Goal: Information Seeking & Learning: Learn about a topic

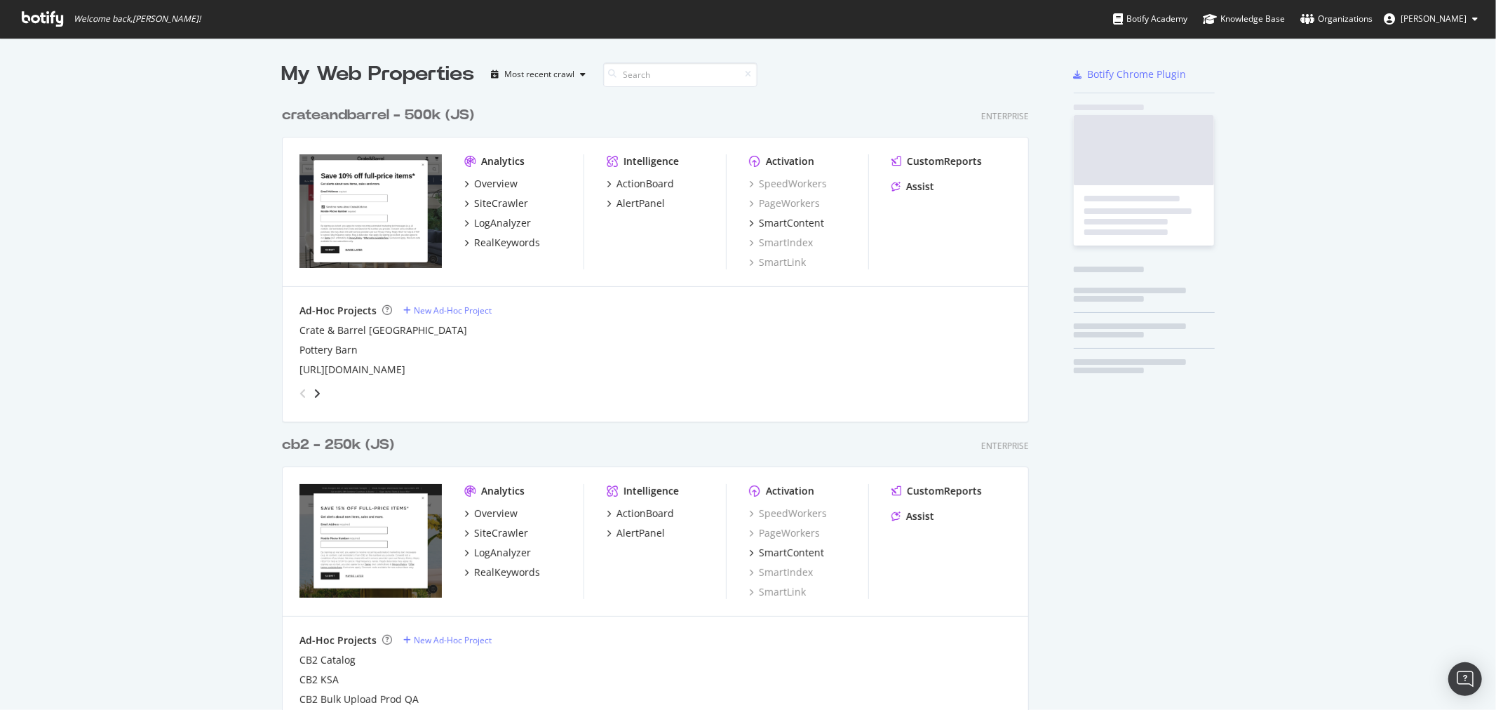
scroll to position [1468, 746]
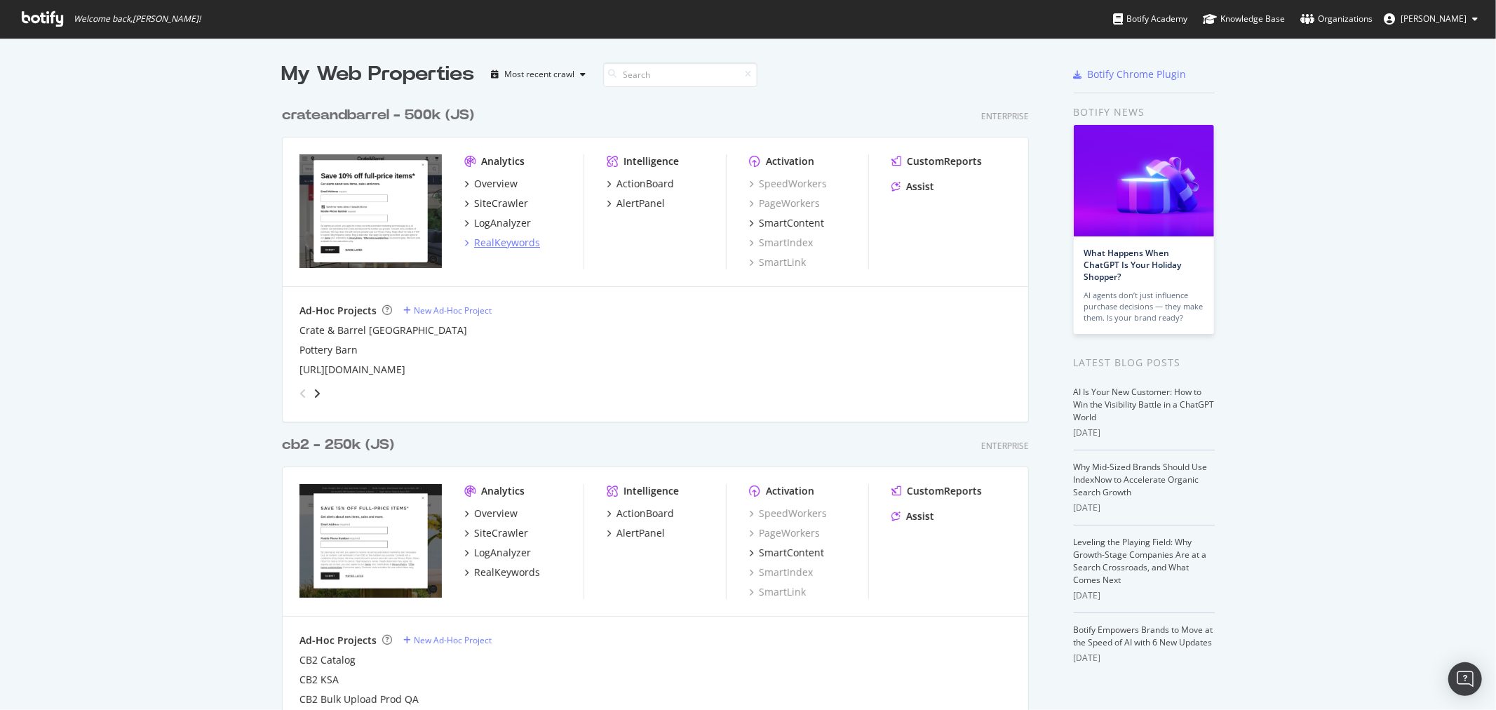
click at [493, 244] on div "RealKeywords" at bounding box center [507, 243] width 66 height 14
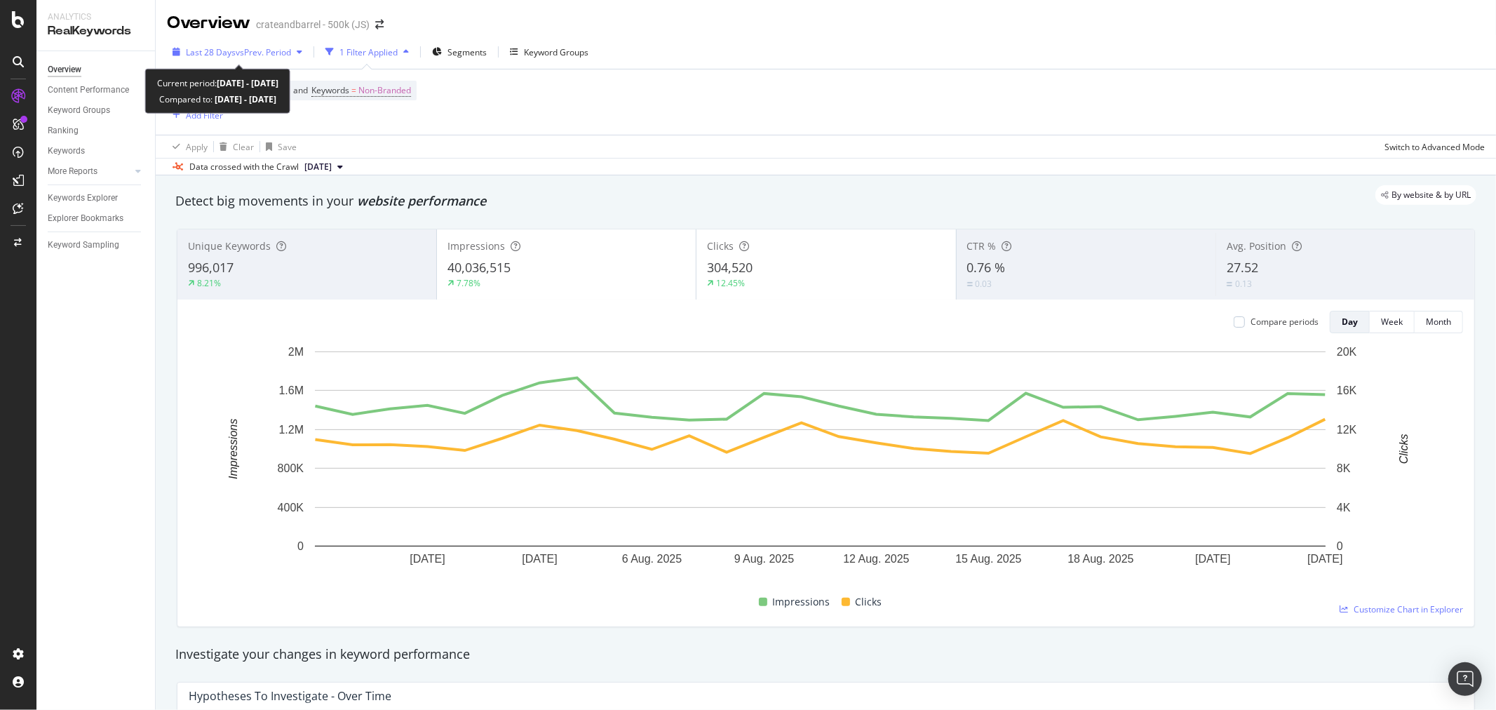
click at [257, 54] on span "vs Prev. Period" at bounding box center [263, 52] width 55 height 12
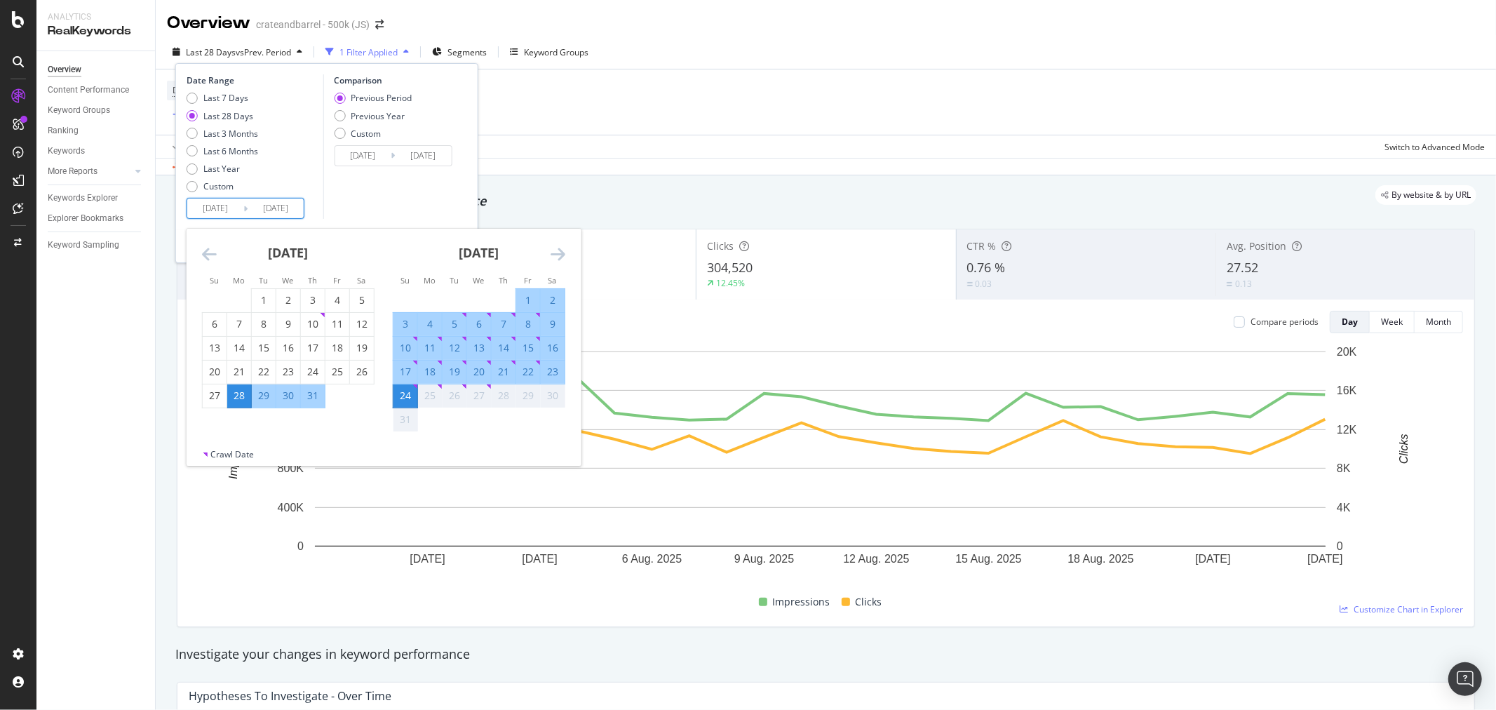
click at [222, 209] on input "[DATE]" at bounding box center [215, 208] width 56 height 20
click at [200, 251] on div "[DATE] 1 2 3 4 5 6 7 8 9 10 11 12 13 14 15 16 17 18 19 20 21 22 23 24 25 26 27 …" at bounding box center [288, 319] width 191 height 180
click at [220, 255] on div "[DATE]" at bounding box center [288, 259] width 173 height 60
click at [213, 255] on icon "Move backward to switch to the previous month." at bounding box center [209, 253] width 15 height 17
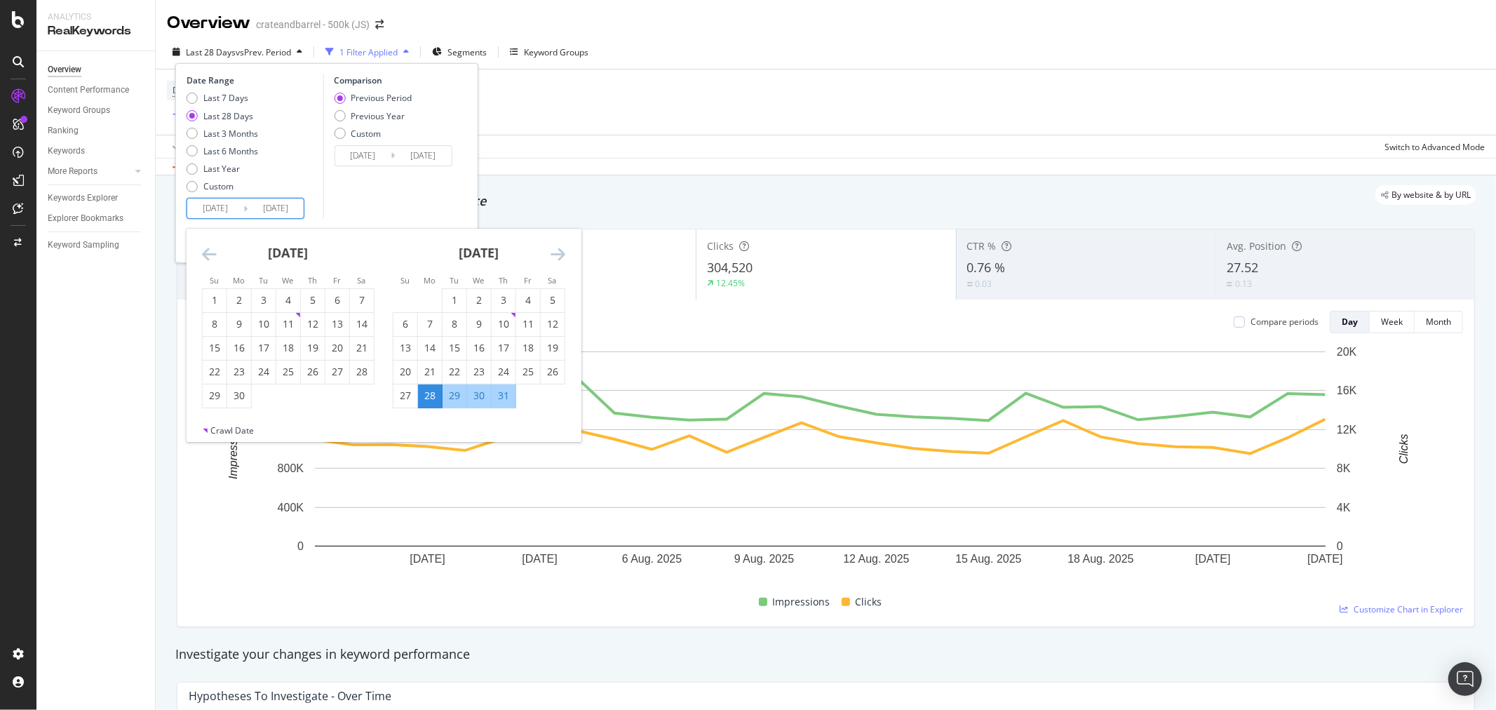
click at [213, 255] on icon "Move backward to switch to the previous month." at bounding box center [209, 253] width 15 height 17
click at [307, 299] on div "1" at bounding box center [313, 300] width 24 height 14
type input "[DATE]"
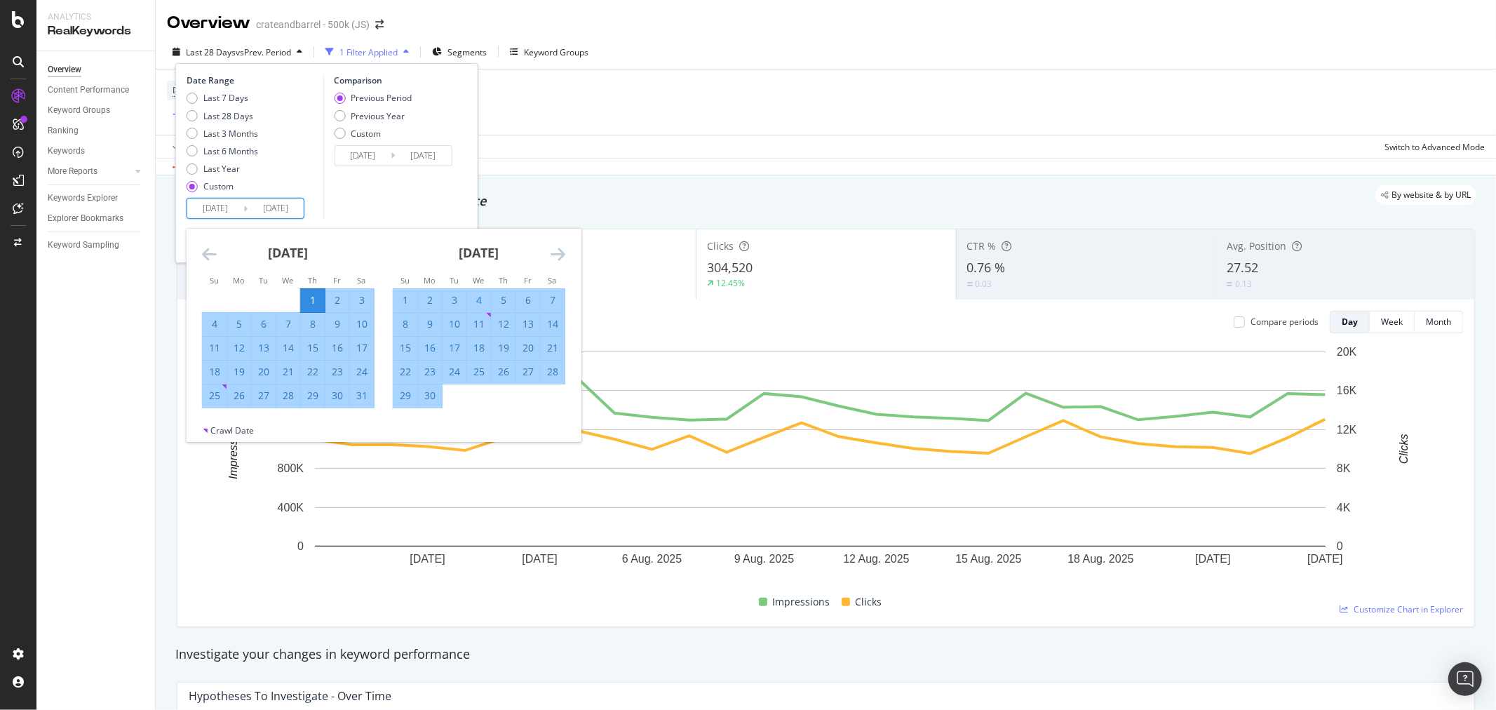
click at [558, 257] on icon "Move forward to switch to the next month." at bounding box center [558, 253] width 15 height 17
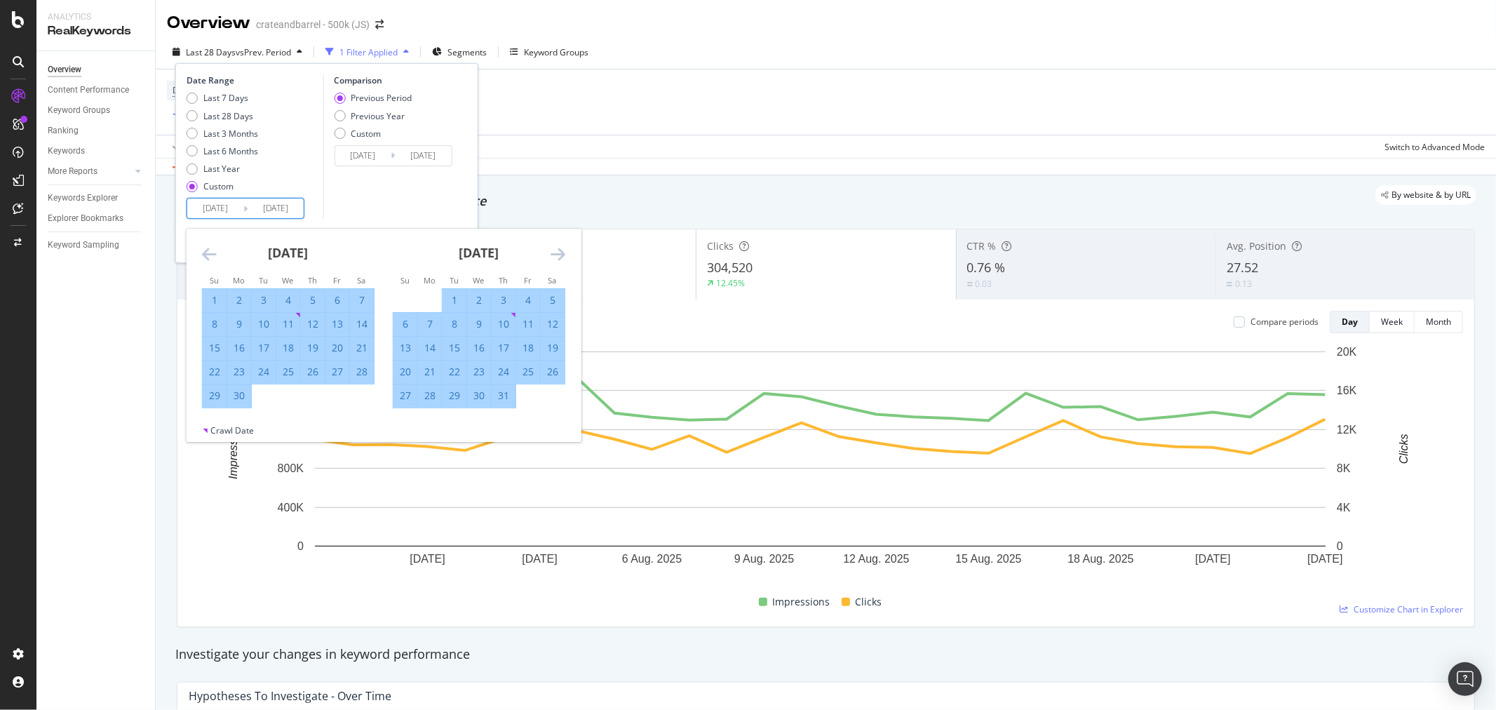
click at [558, 256] on icon "Move forward to switch to the next month." at bounding box center [558, 253] width 15 height 17
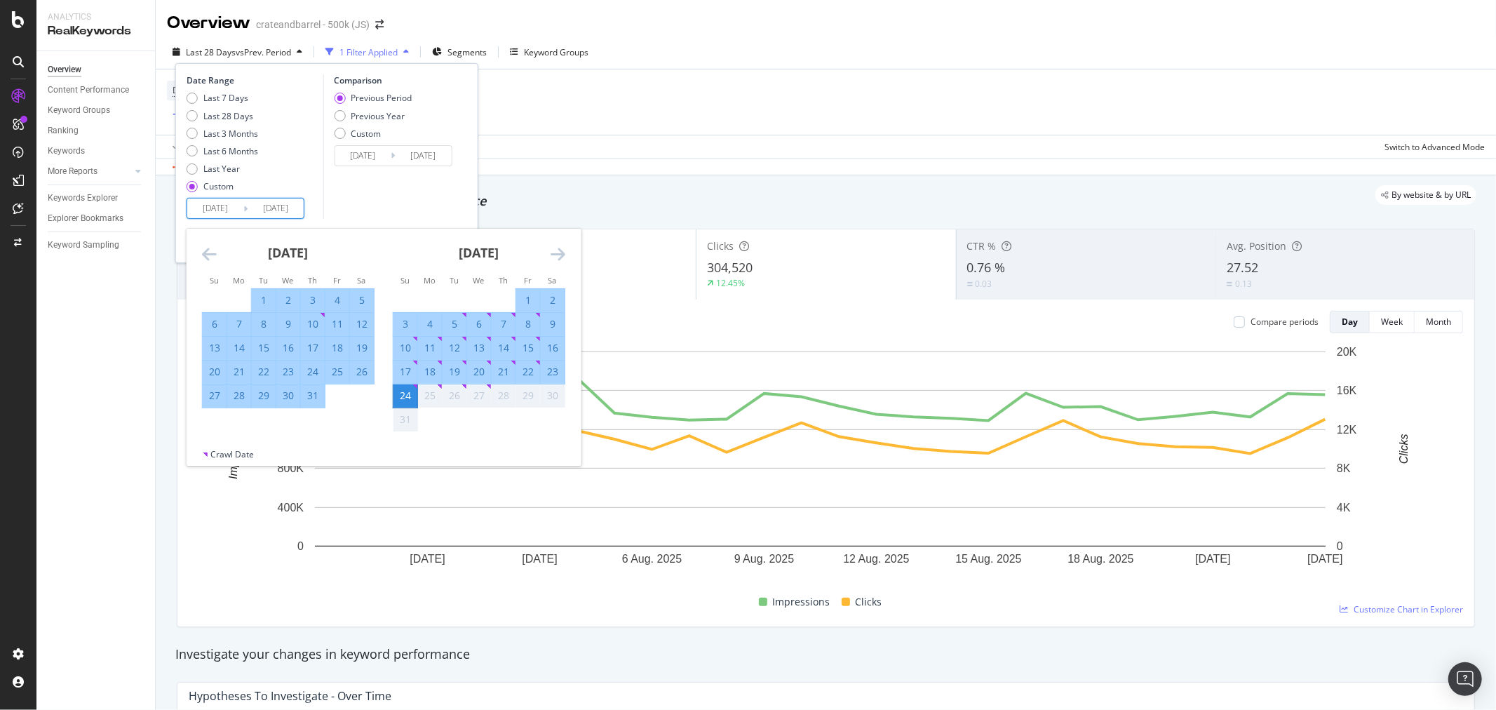
click at [404, 393] on div "24" at bounding box center [405, 396] width 24 height 14
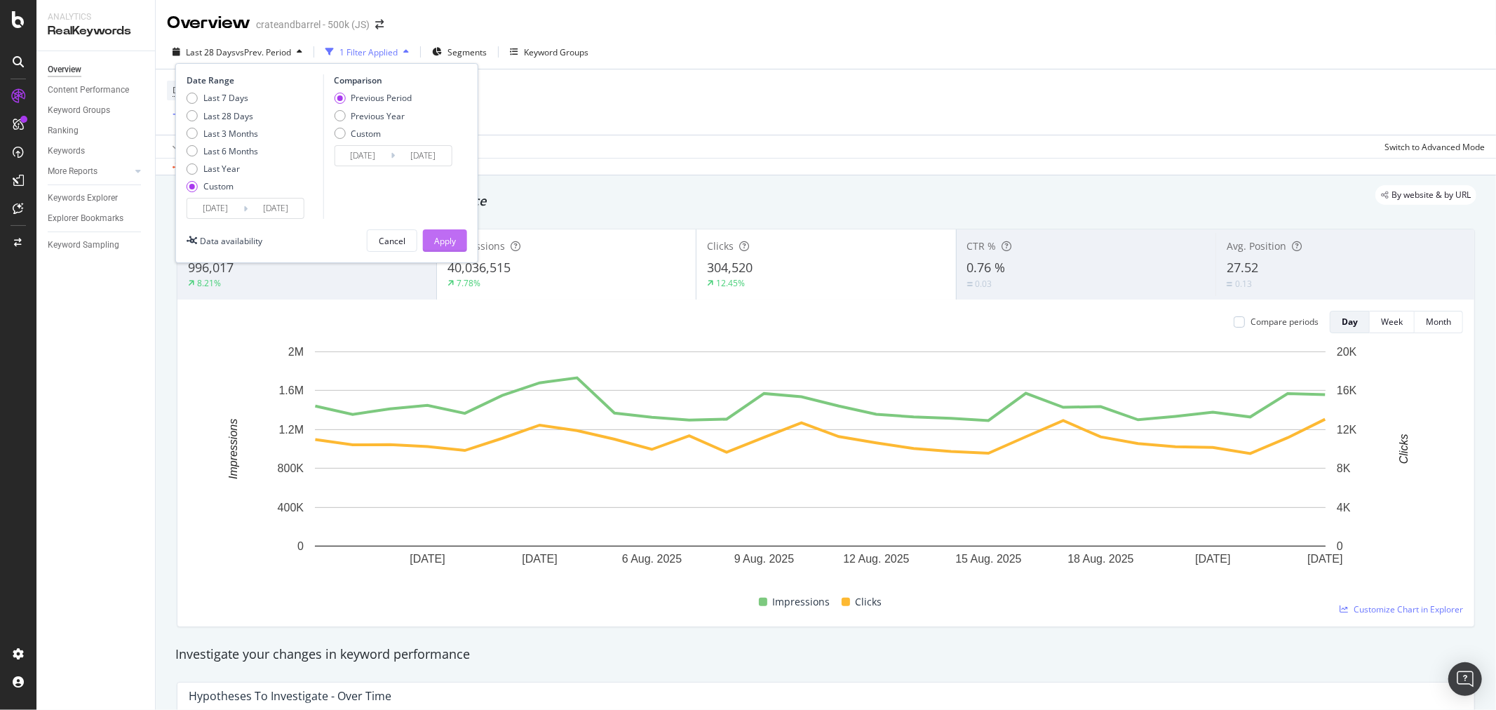
click at [452, 241] on div "Apply" at bounding box center [445, 241] width 22 height 12
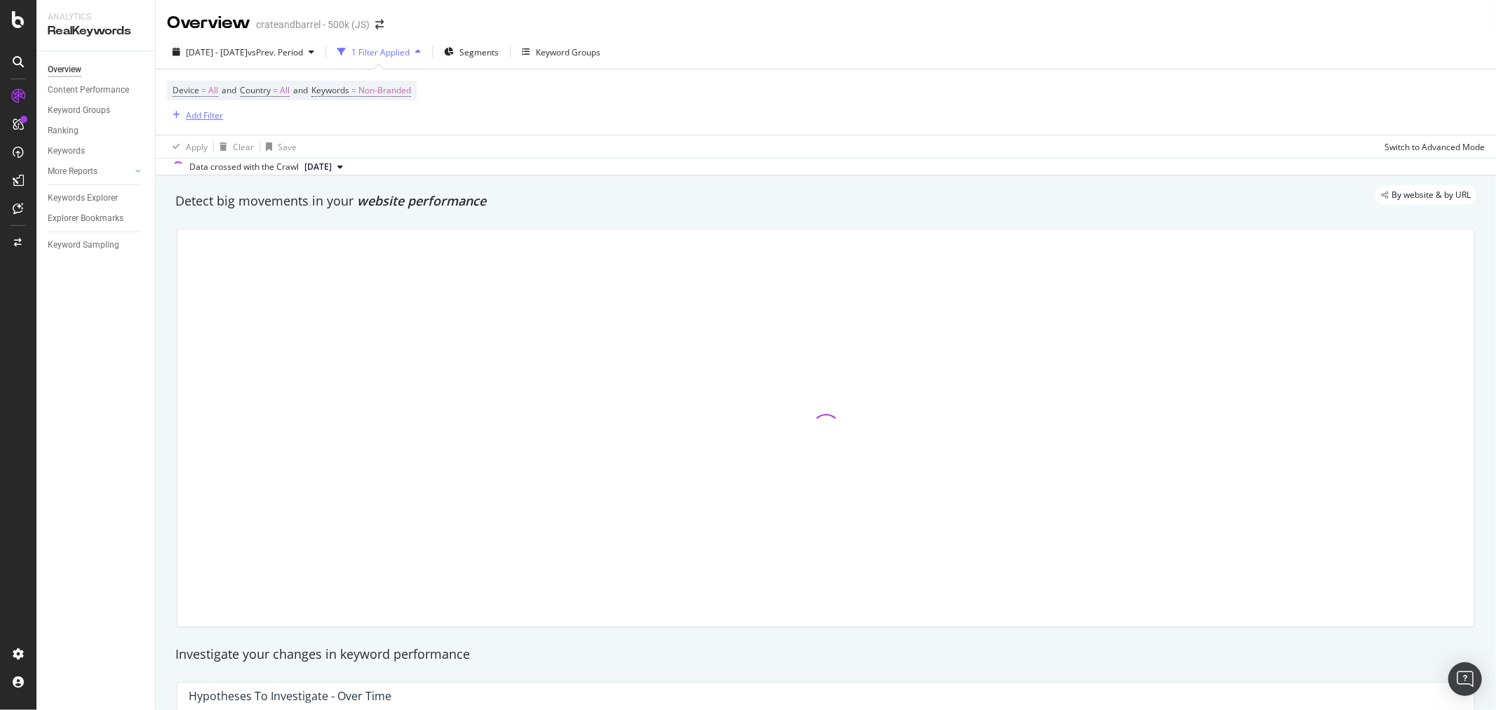
click at [212, 116] on div "Add Filter" at bounding box center [204, 115] width 37 height 12
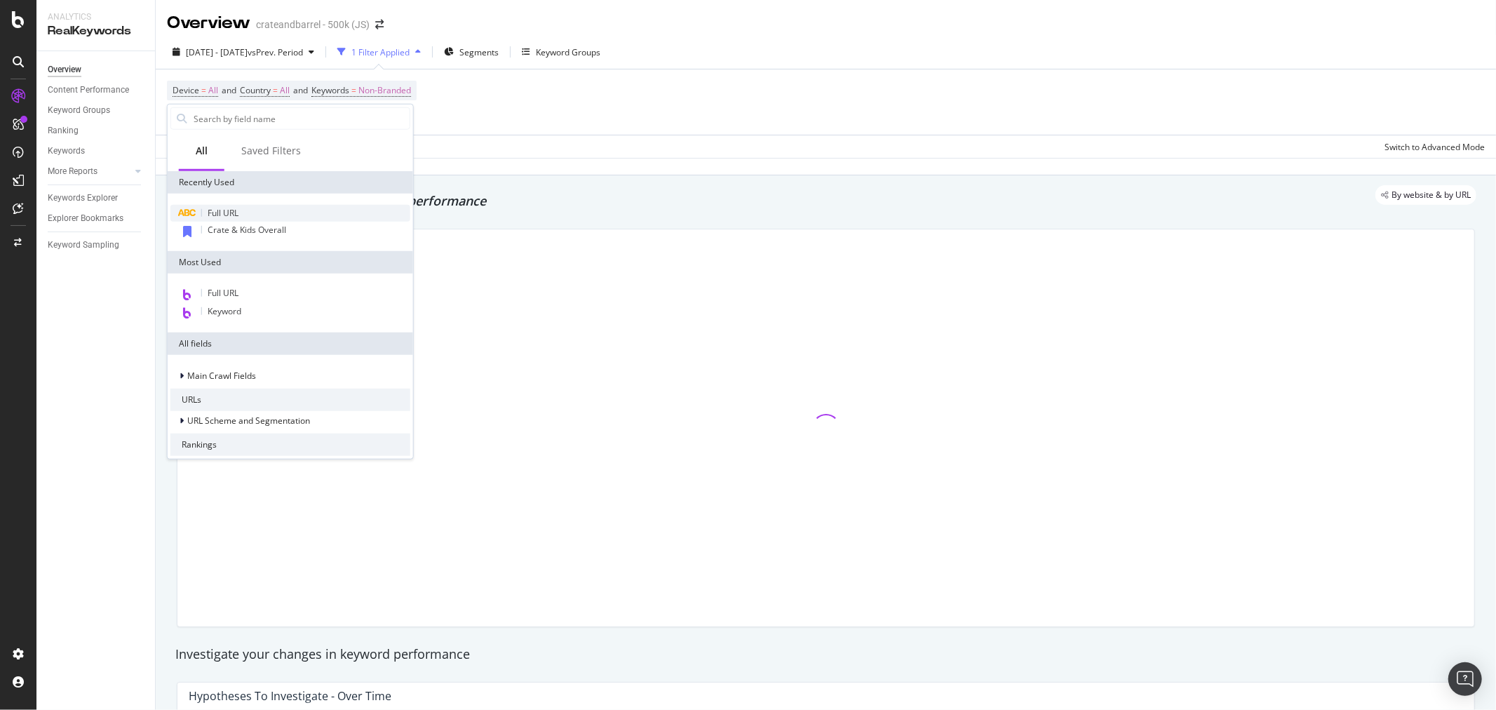
click at [240, 213] on div "Full URL" at bounding box center [290, 213] width 240 height 17
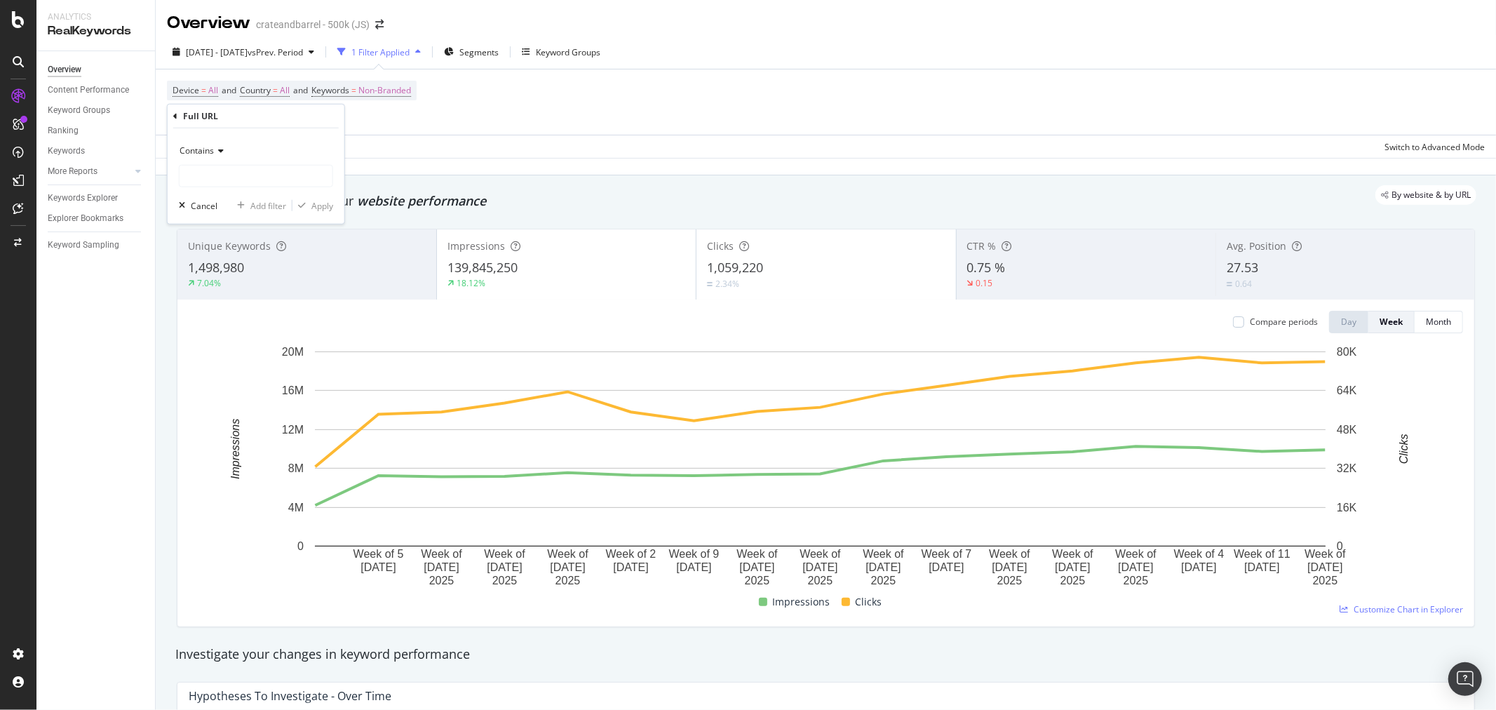
click at [223, 150] on div "Contains" at bounding box center [256, 151] width 154 height 22
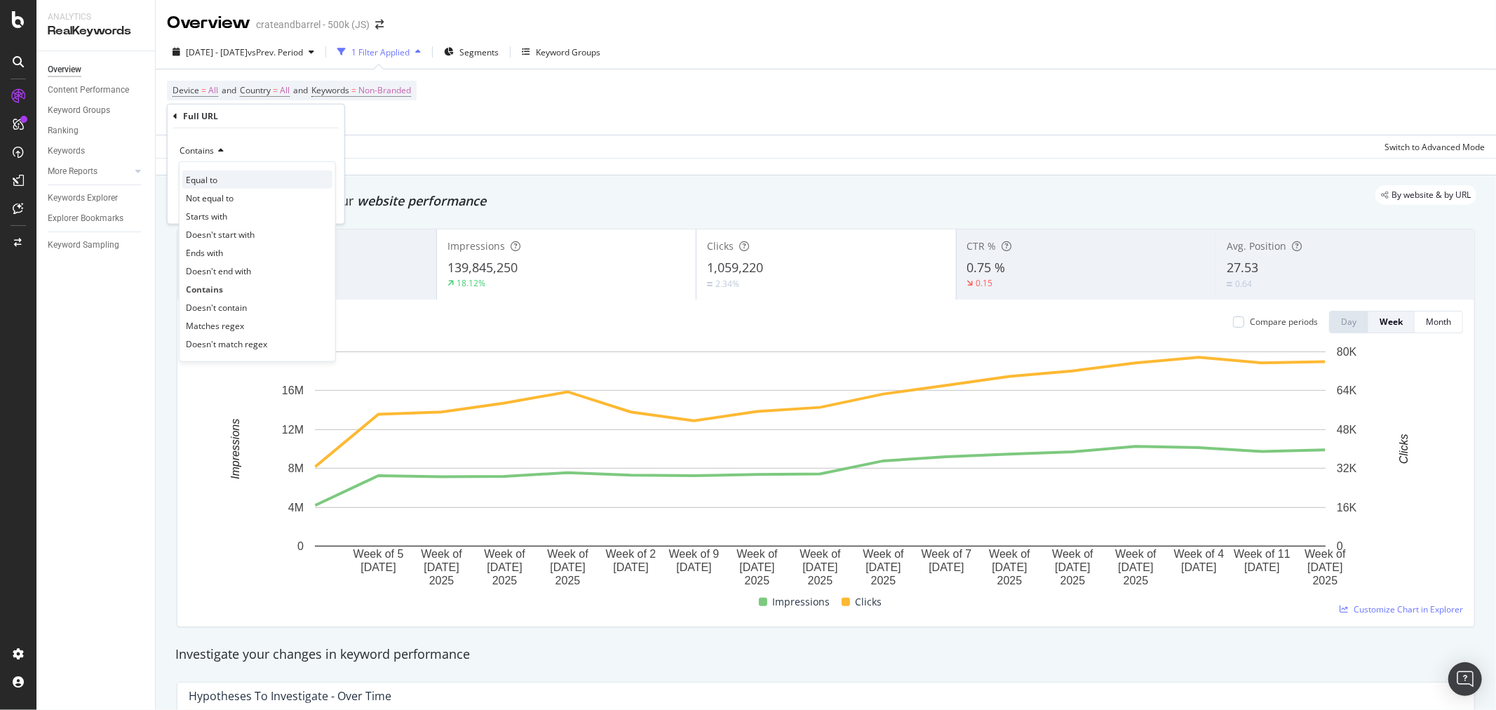
click at [233, 180] on div "Equal to" at bounding box center [257, 179] width 150 height 18
click at [239, 174] on input "text" at bounding box center [256, 176] width 153 height 22
paste input "[URL][DOMAIN_NAME]"
type input "[URL][DOMAIN_NAME]"
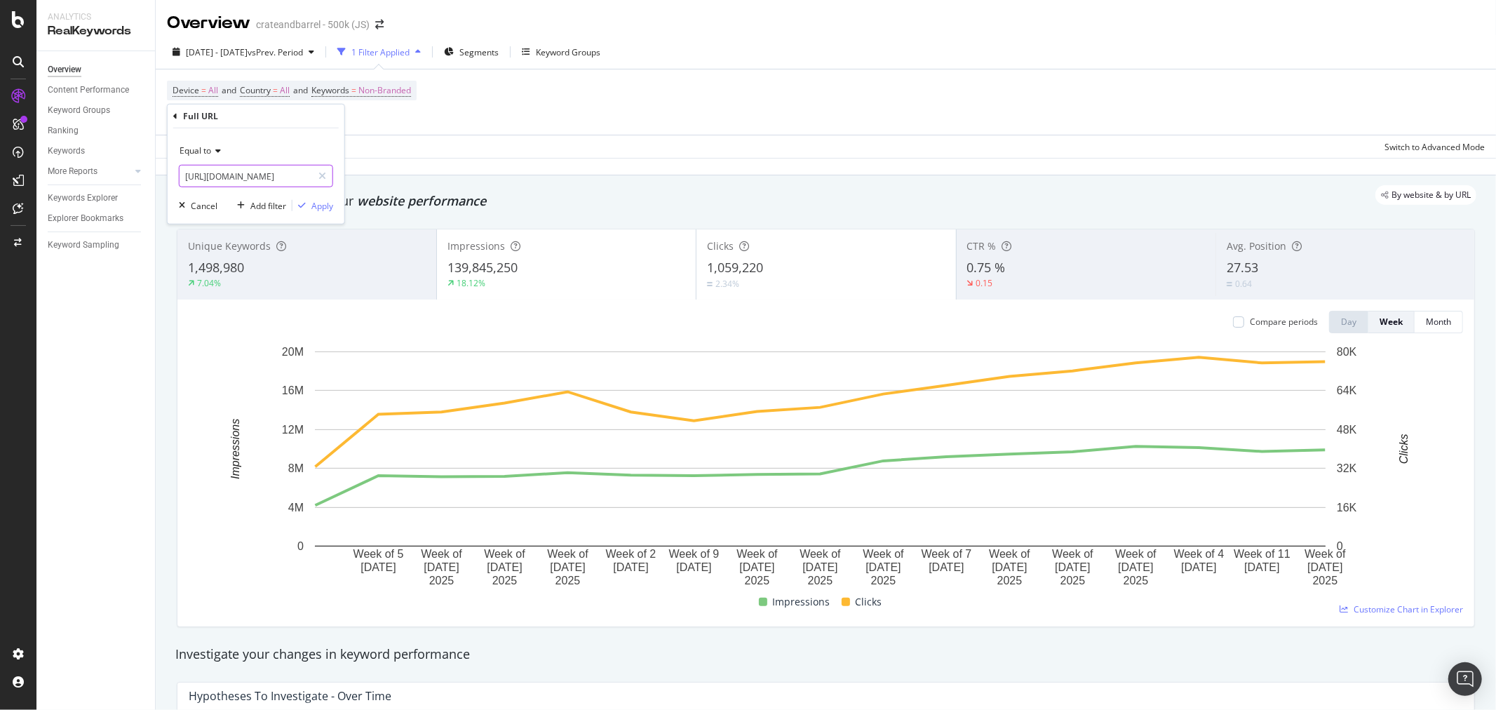
scroll to position [0, 123]
click at [451, 127] on div "Device = All and Country = All and Keywords = Non-Branded Full URL = missing va…" at bounding box center [826, 102] width 1318 height 67
click at [264, 118] on div "missing value" at bounding box center [244, 115] width 53 height 12
click at [263, 187] on div "Contains Cancel Add filter Apply" at bounding box center [256, 175] width 177 height 95
click at [262, 173] on input "text" at bounding box center [256, 175] width 153 height 22
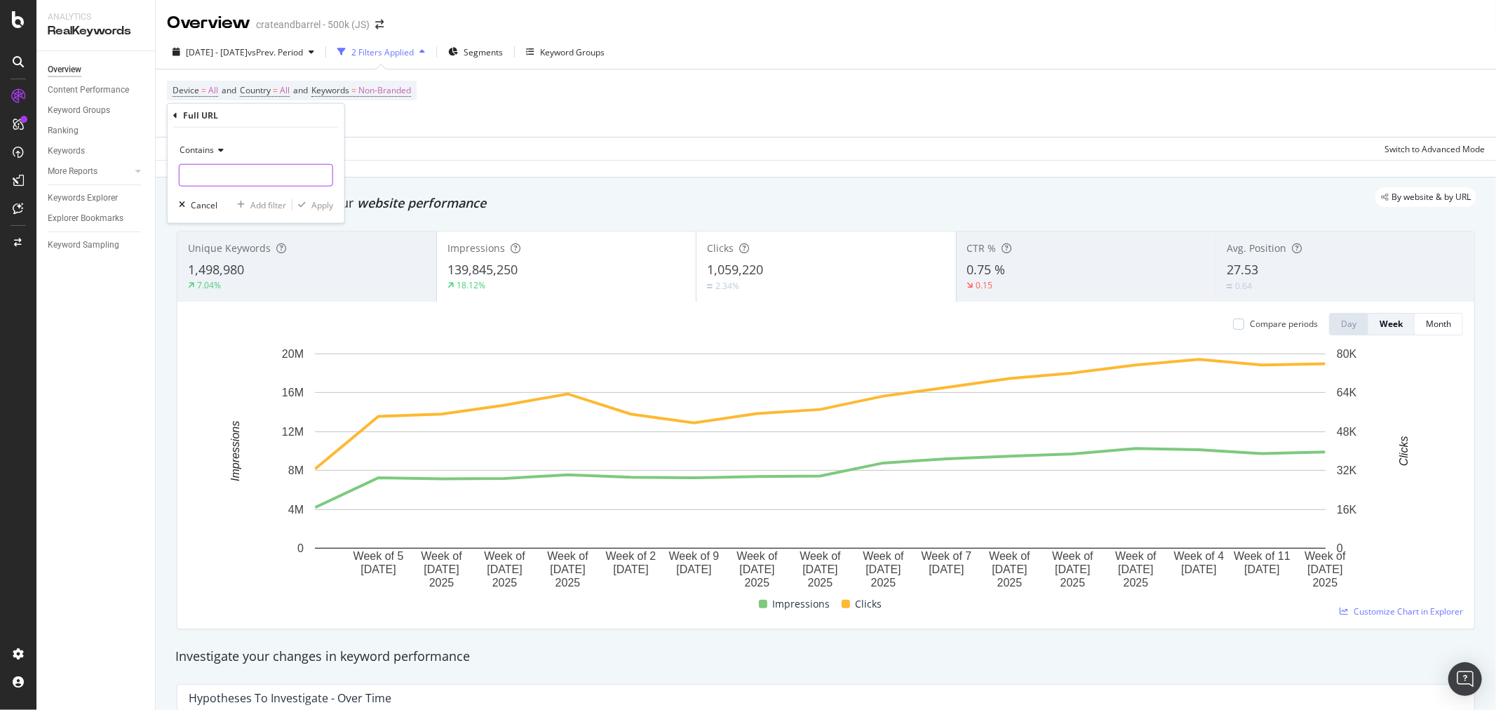
paste input "[URL][DOMAIN_NAME]"
type input "[URL][DOMAIN_NAME]"
click at [230, 155] on div "Contains" at bounding box center [256, 150] width 154 height 22
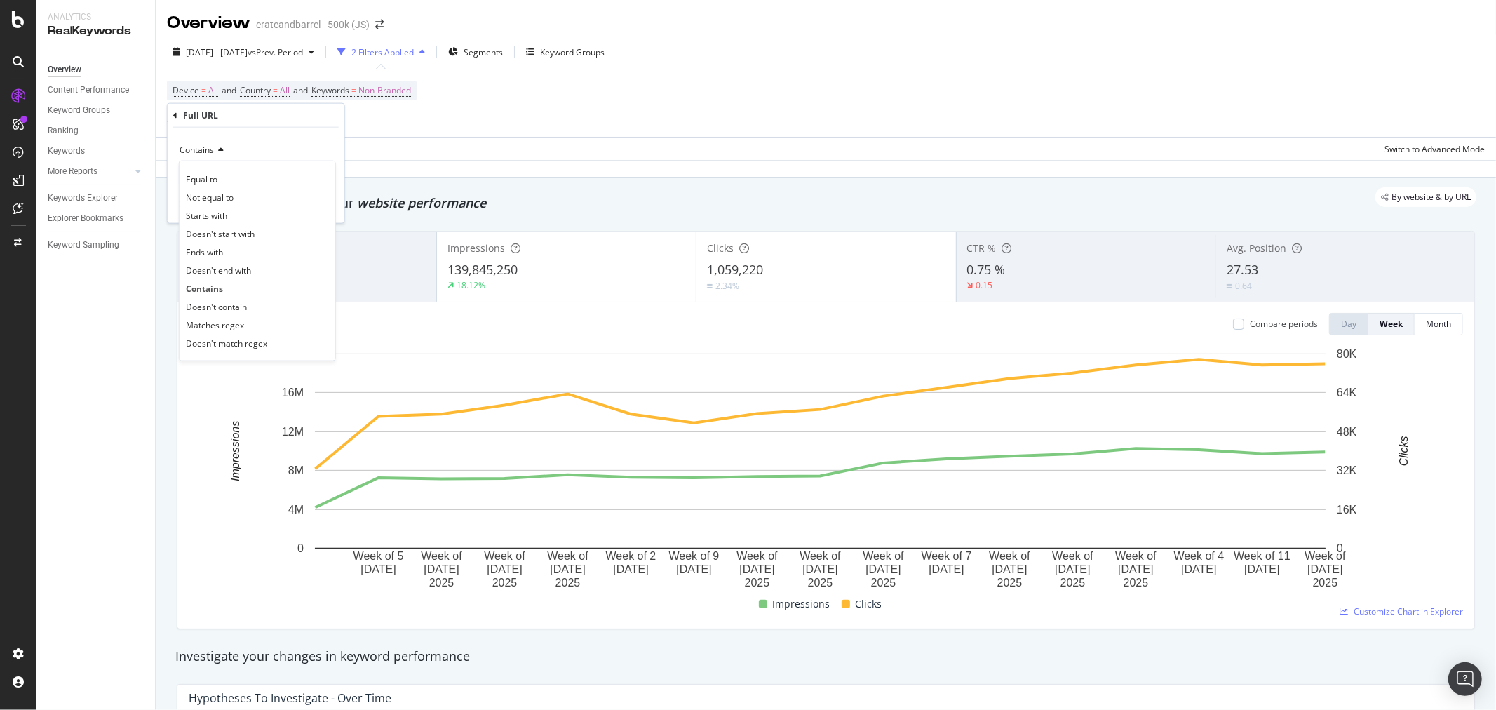
scroll to position [0, 0]
click at [224, 185] on div "Equal to" at bounding box center [257, 179] width 150 height 18
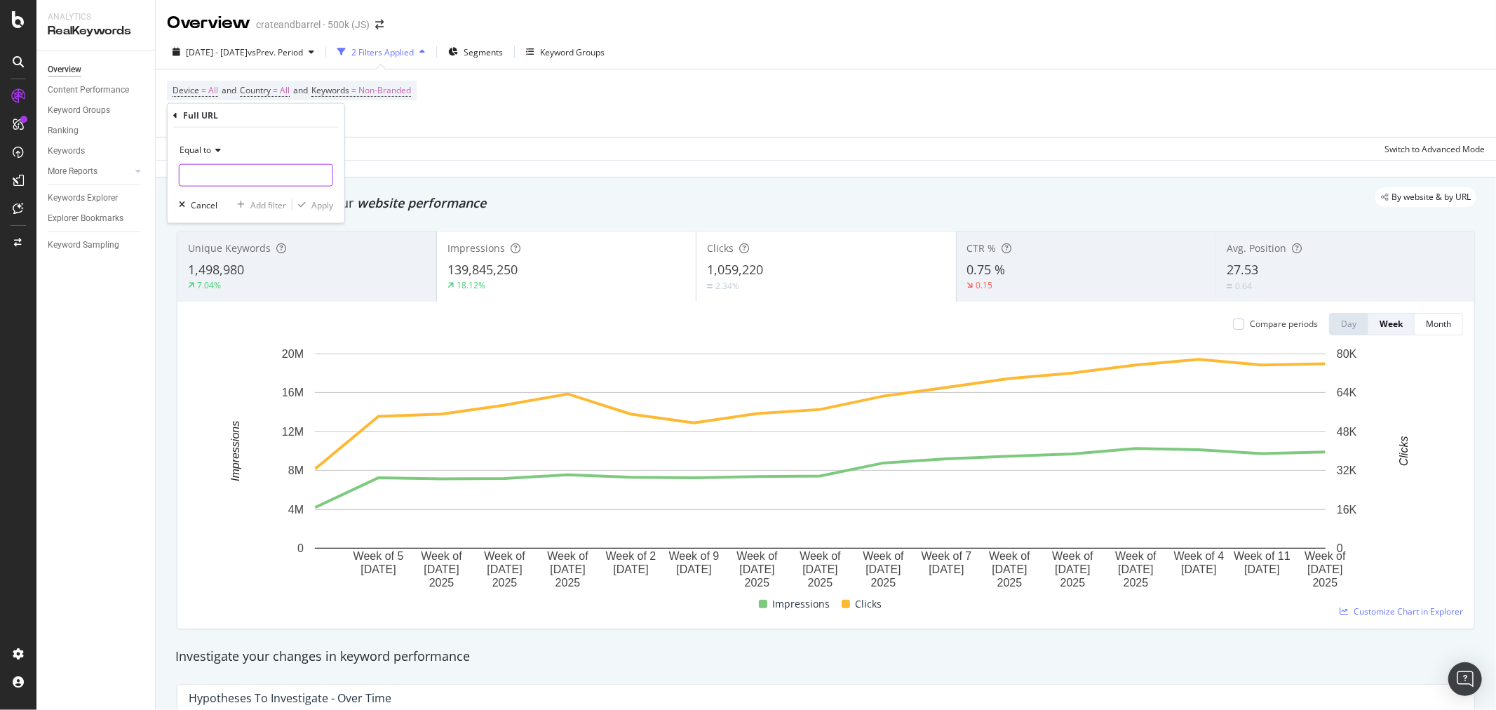
click at [251, 173] on input "text" at bounding box center [256, 175] width 153 height 22
paste input "[URL][DOMAIN_NAME]"
type input "[URL][DOMAIN_NAME]"
click at [325, 205] on div "Apply" at bounding box center [322, 204] width 22 height 12
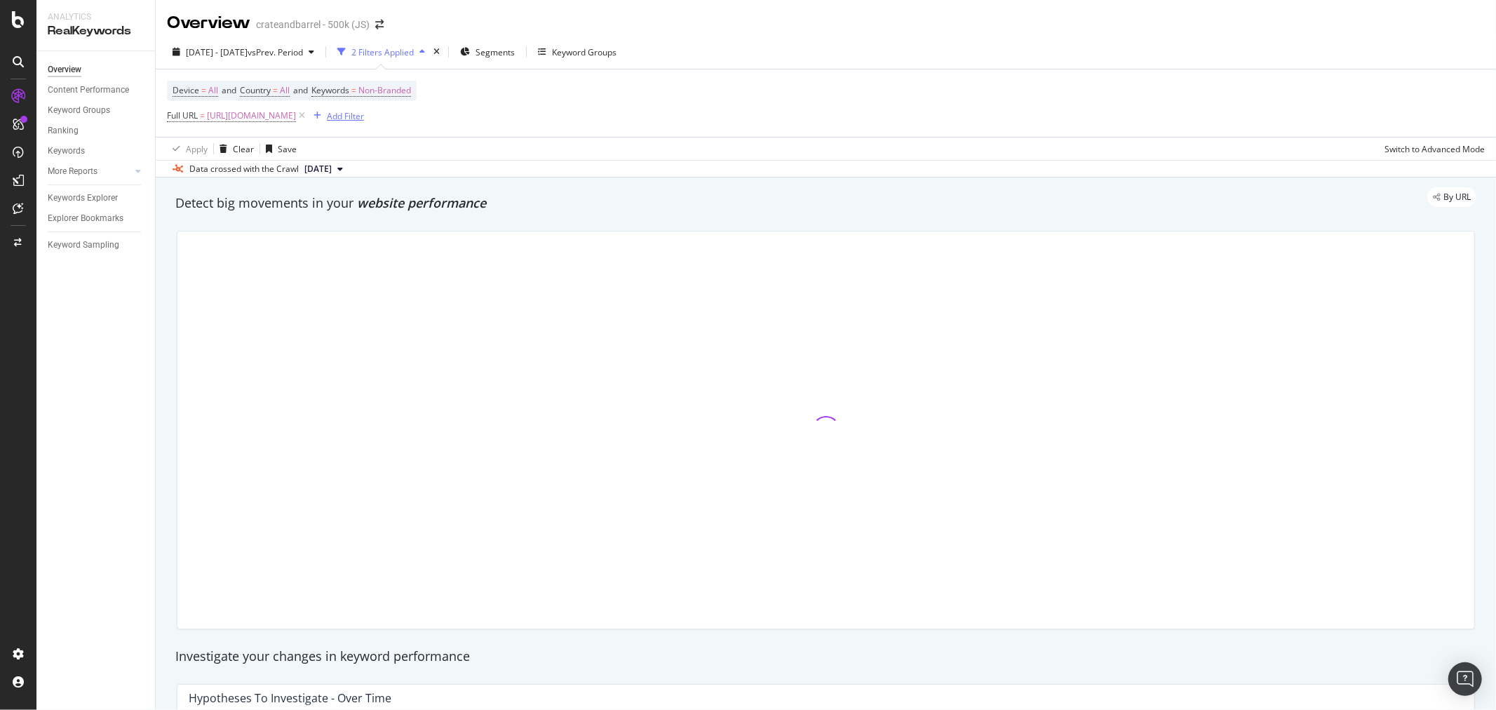
click at [364, 113] on div "Add Filter" at bounding box center [345, 116] width 37 height 12
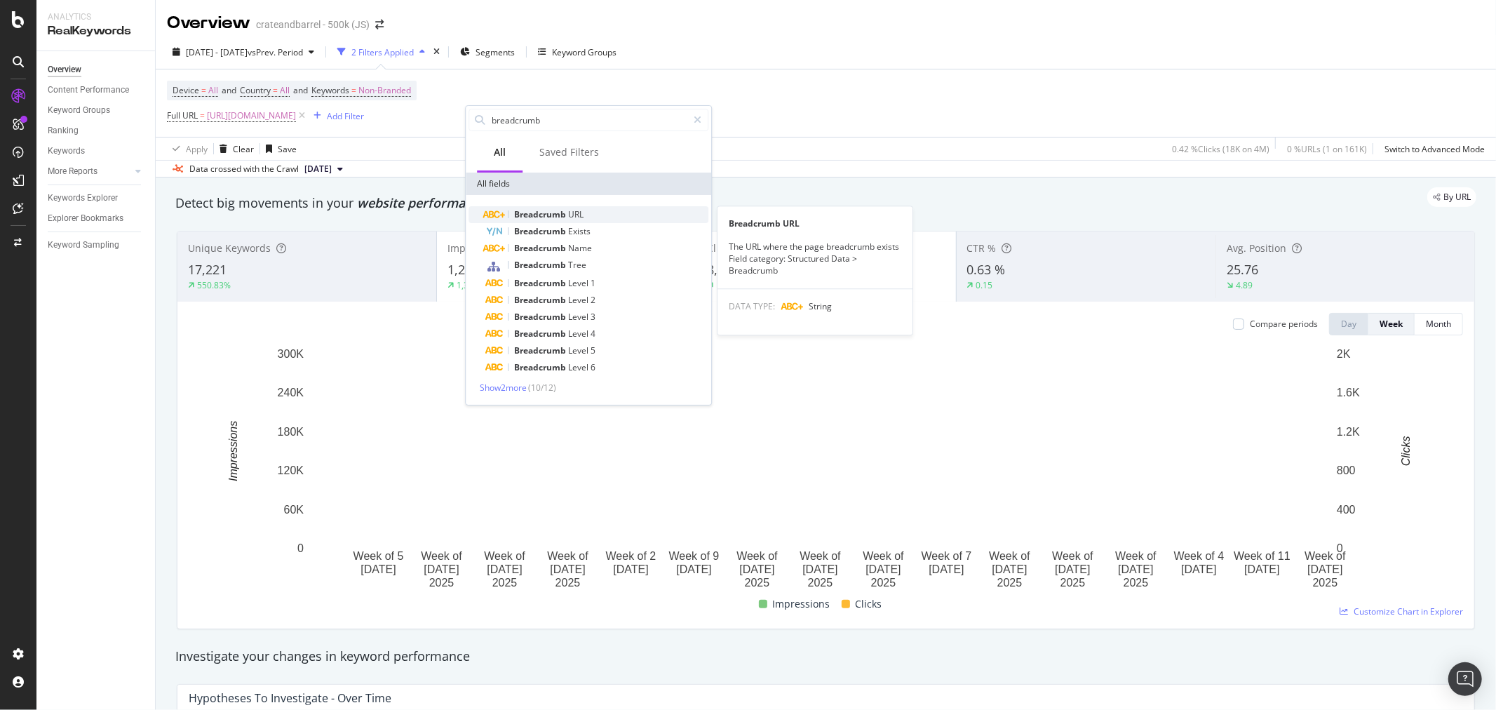
type input "breadcrumb"
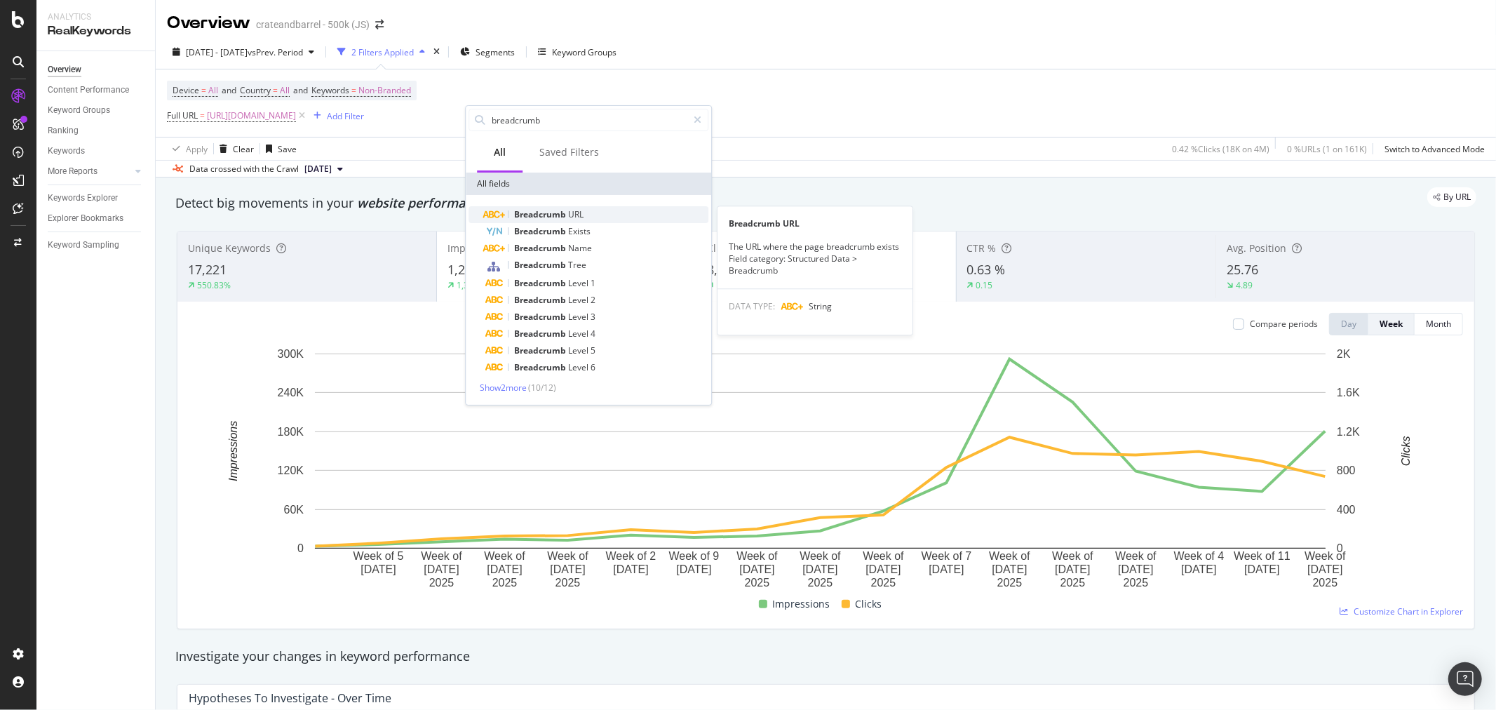
click at [541, 212] on span "Breadcrumb" at bounding box center [541, 214] width 54 height 12
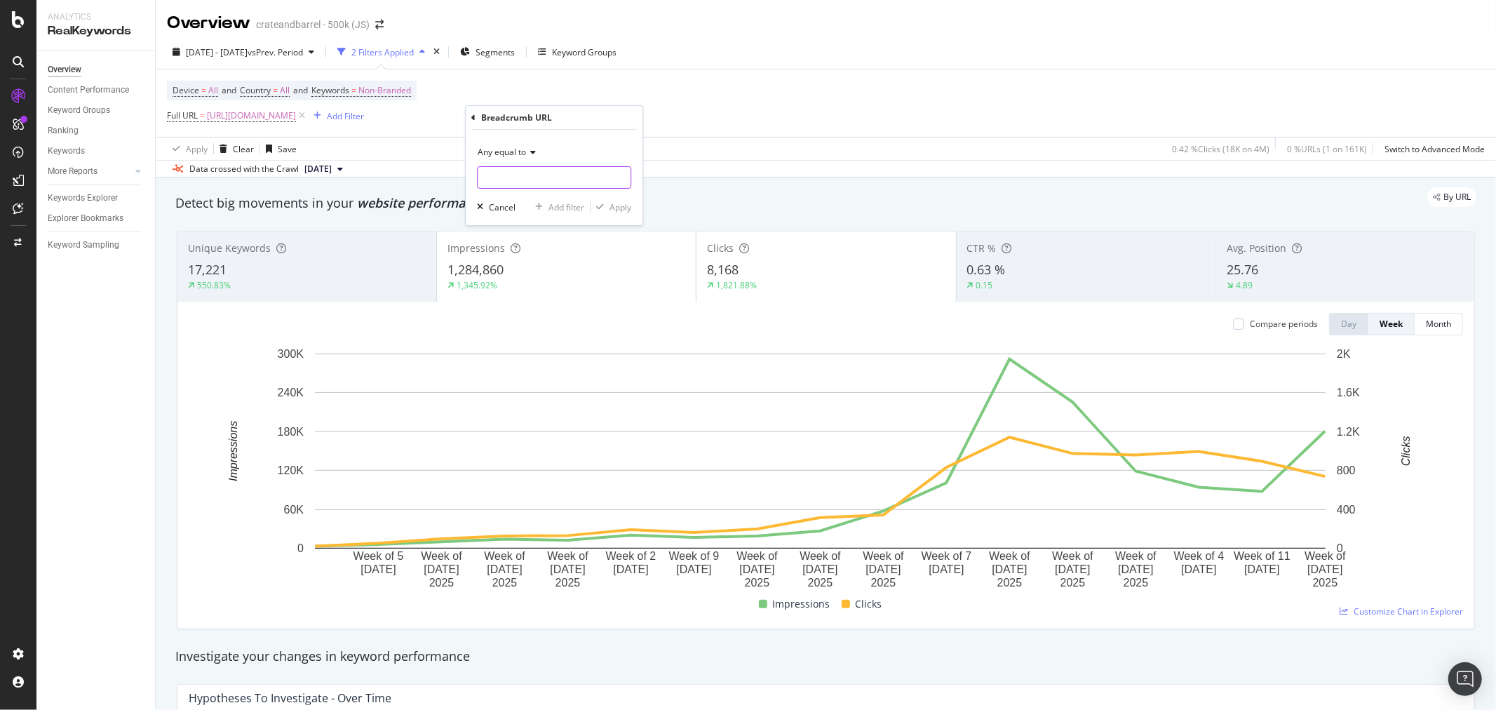
click at [526, 177] on input "text" at bounding box center [554, 177] width 153 height 22
paste input "/kids/backpacks-lunchboxes/1"
type input "/kids/backpacks-lunchboxes/1"
click at [621, 210] on div "Apply" at bounding box center [620, 207] width 22 height 12
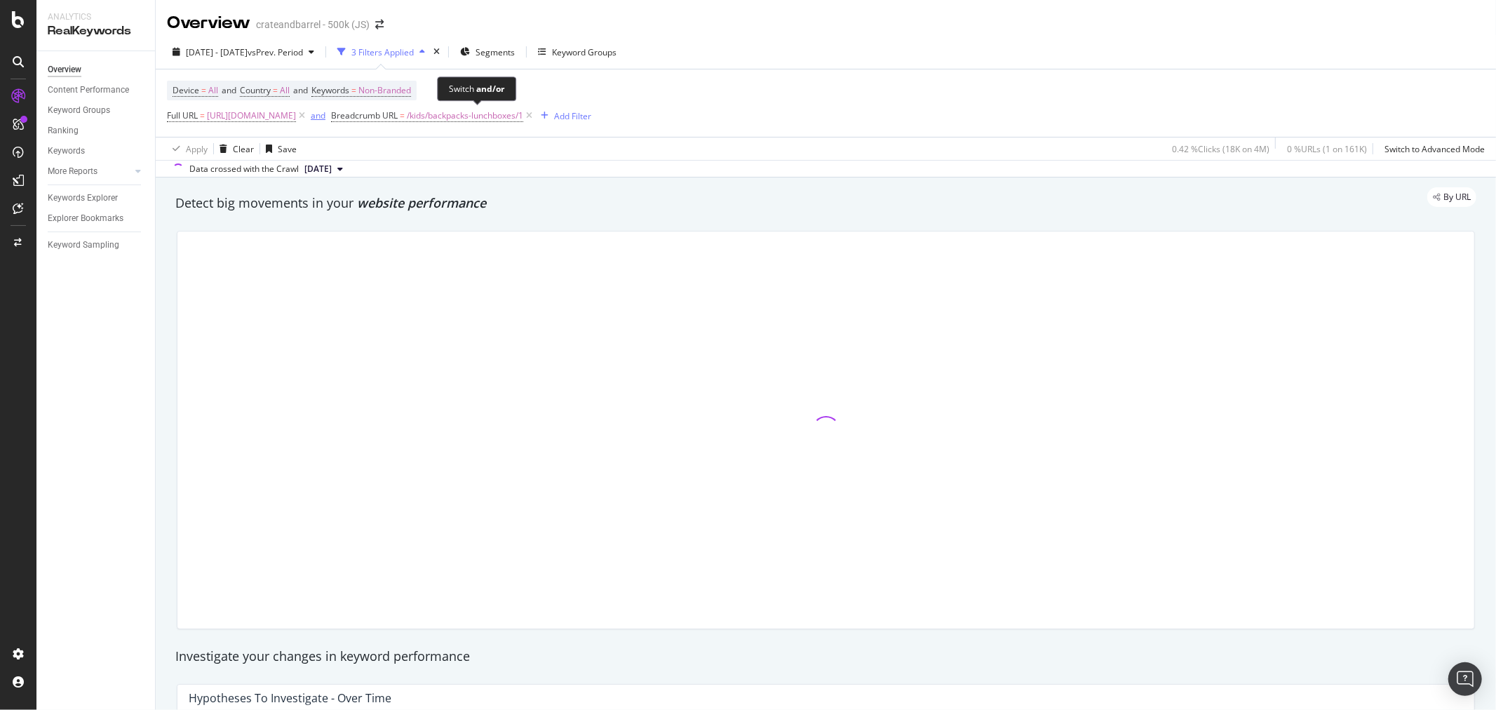
click at [325, 120] on div "and" at bounding box center [318, 115] width 15 height 12
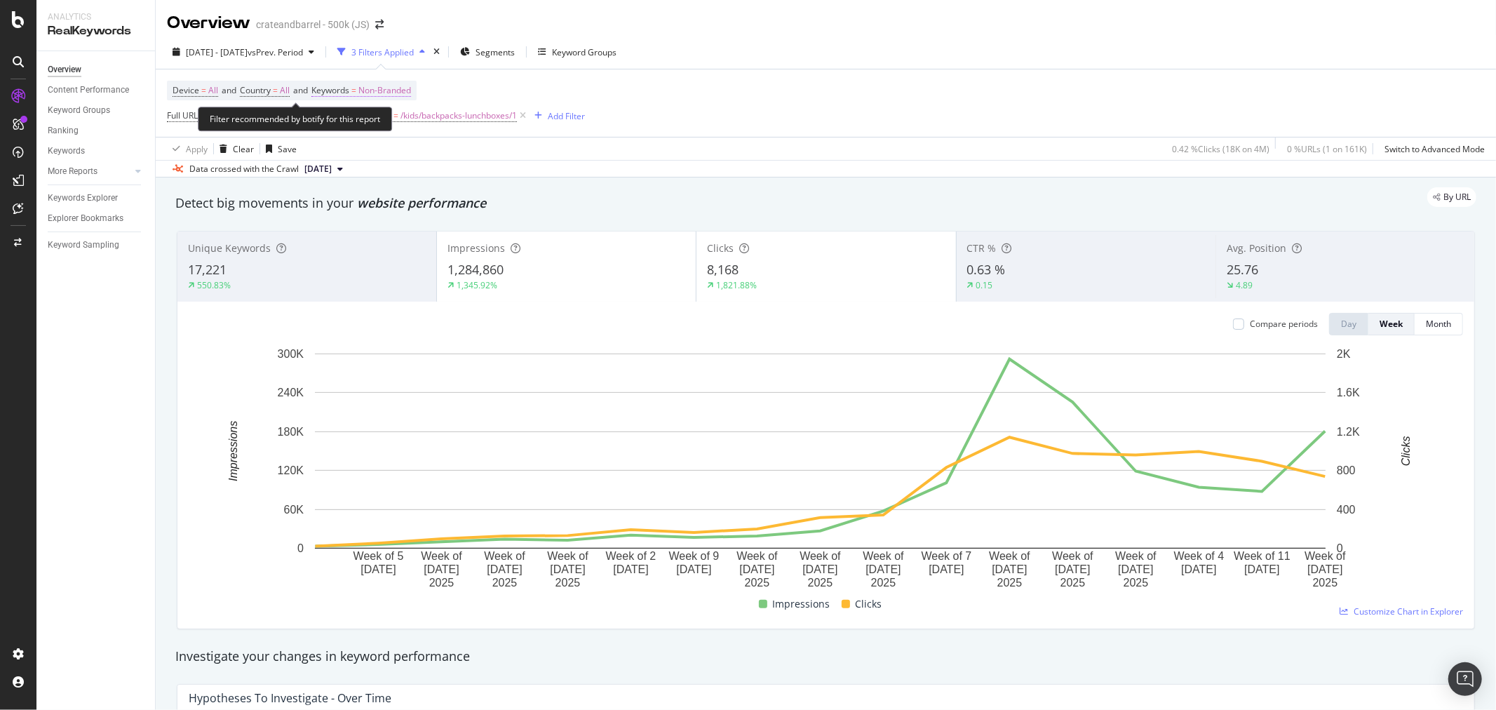
click at [398, 89] on span "Non-Branded" at bounding box center [384, 91] width 53 height 20
click at [382, 128] on span "Non-Branded" at bounding box center [361, 124] width 58 height 12
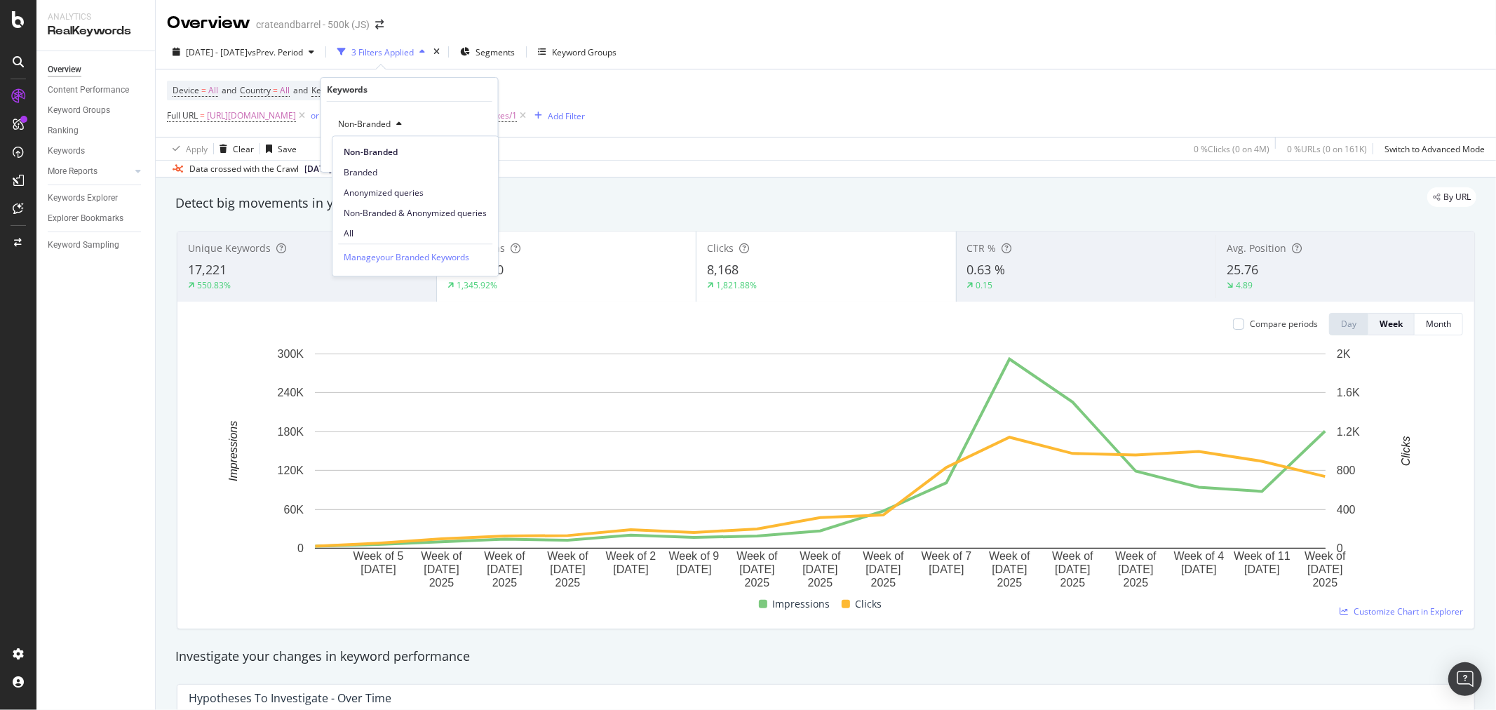
click at [384, 234] on span "All" at bounding box center [415, 233] width 143 height 13
click at [472, 150] on div "Apply" at bounding box center [476, 154] width 22 height 12
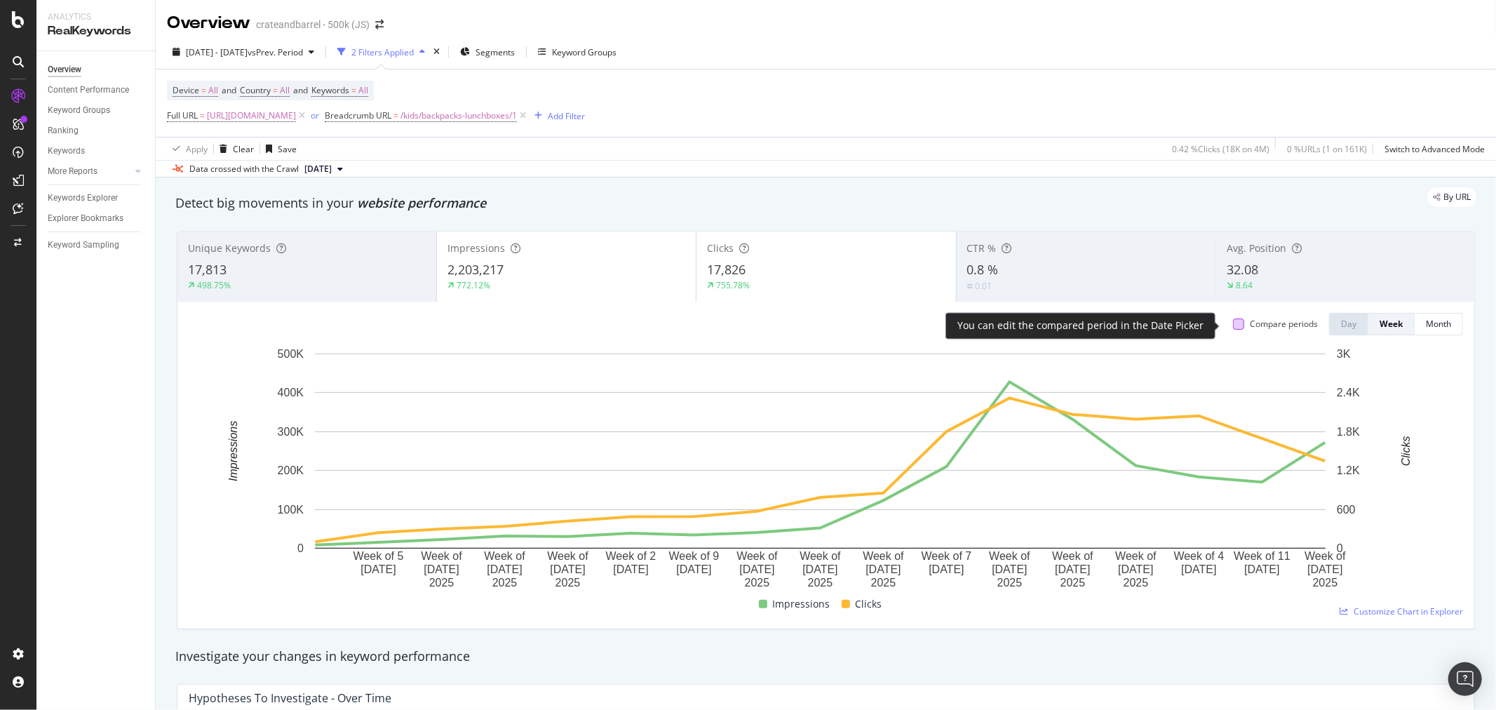
click at [1233, 326] on div at bounding box center [1238, 323] width 11 height 11
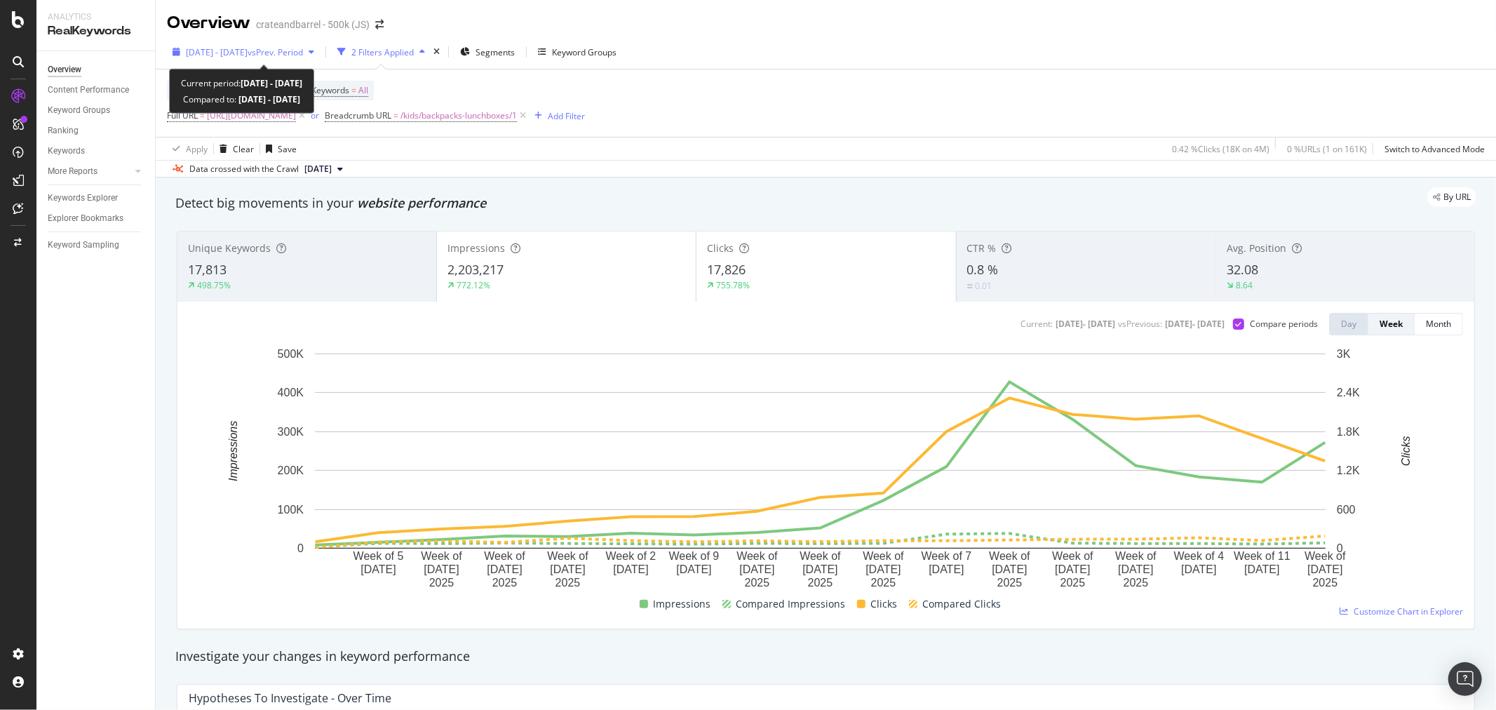
click at [303, 53] on span "vs Prev. Period" at bounding box center [275, 52] width 55 height 12
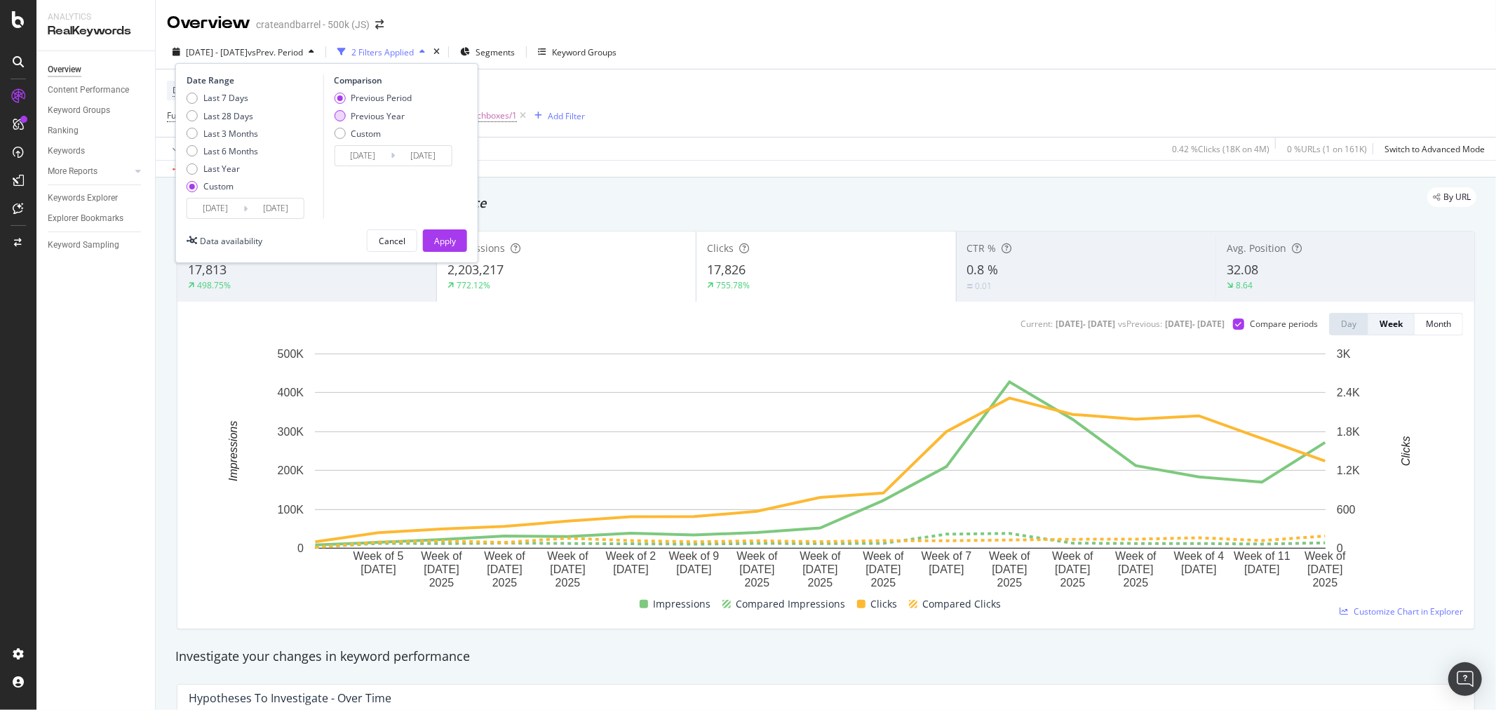
click at [338, 112] on div "Previous Year" at bounding box center [339, 115] width 11 height 11
type input "[DATE]"
click at [440, 237] on div "Apply" at bounding box center [445, 241] width 22 height 12
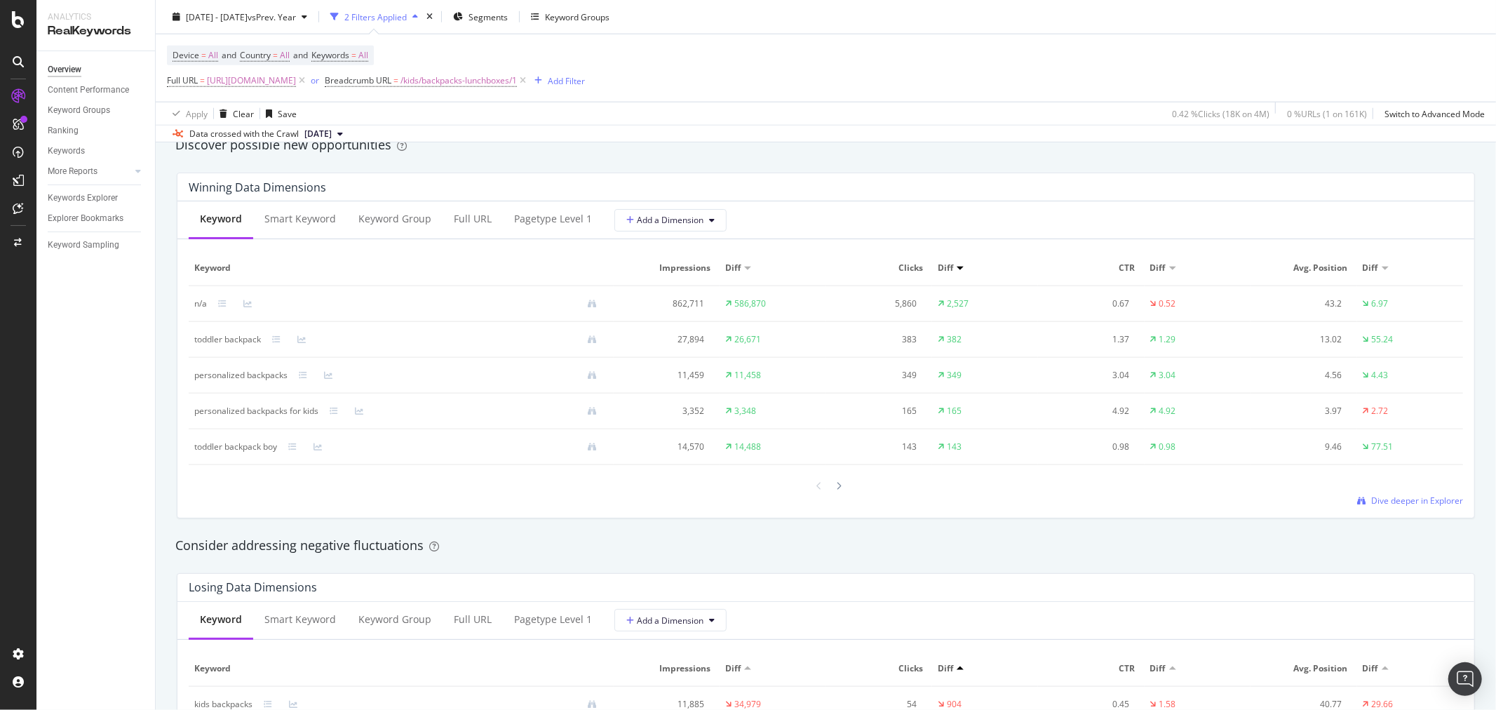
scroll to position [1246, 0]
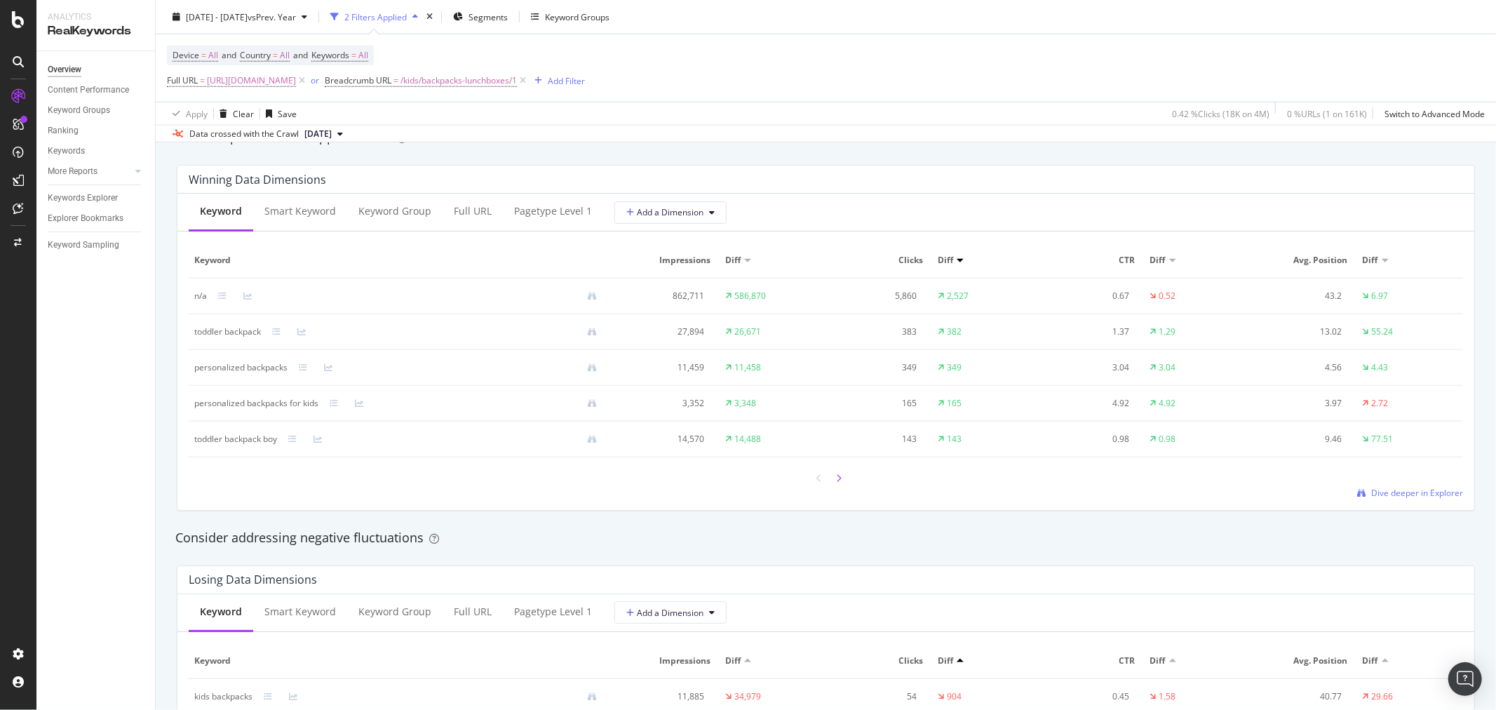
click at [833, 477] on div at bounding box center [839, 477] width 13 height 19
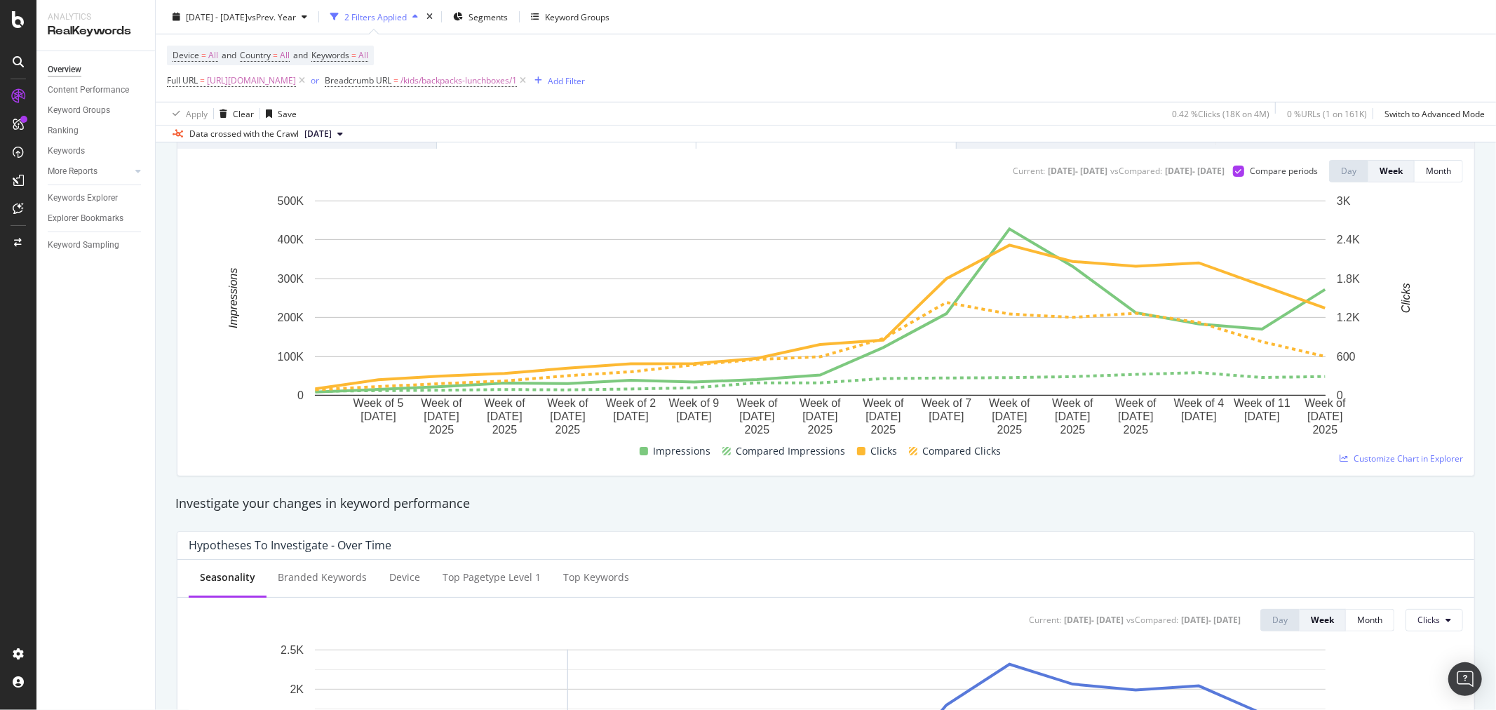
scroll to position [0, 0]
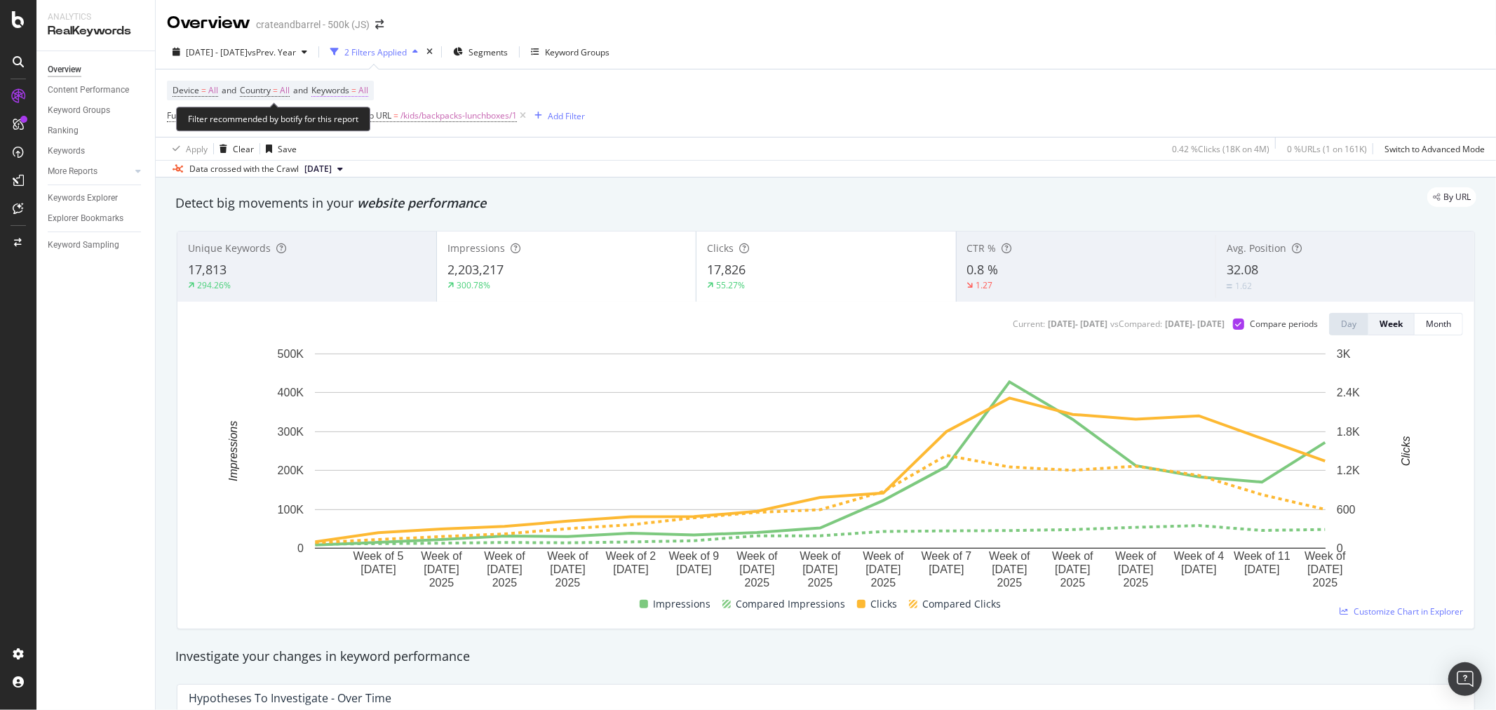
click at [368, 88] on span "All" at bounding box center [363, 91] width 10 height 20
click at [362, 123] on div "button" at bounding box center [356, 124] width 17 height 8
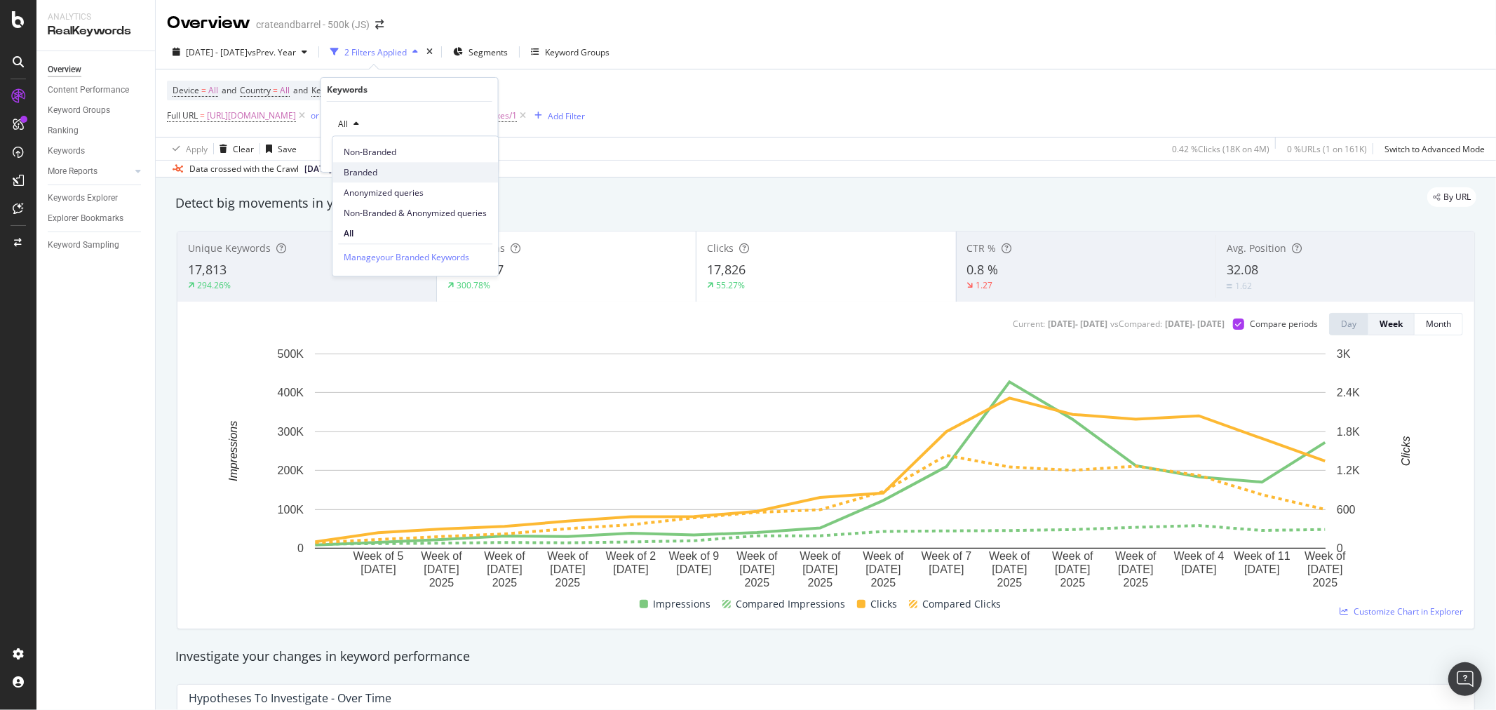
click at [366, 169] on span "Branded" at bounding box center [415, 172] width 143 height 13
click at [472, 153] on div "Apply" at bounding box center [476, 154] width 22 height 12
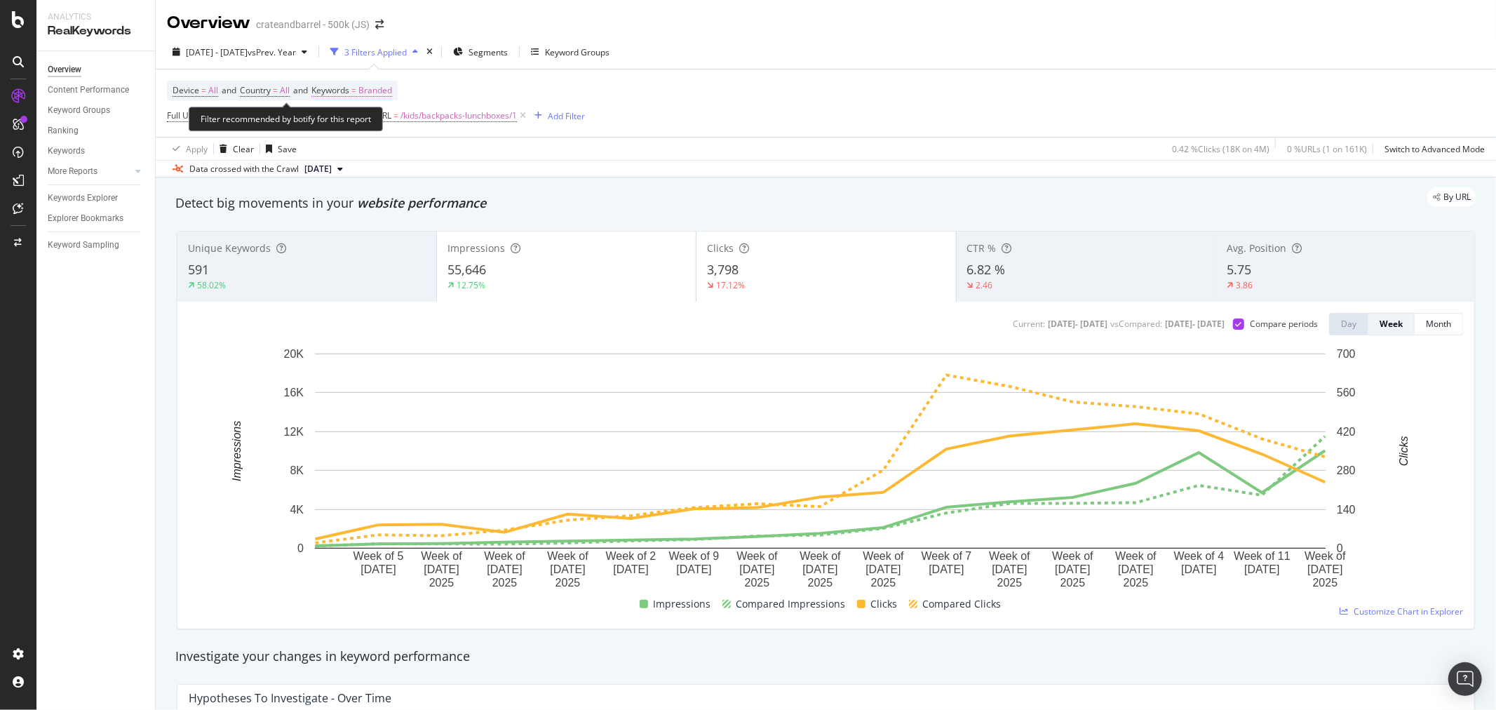
click at [382, 85] on span "Branded" at bounding box center [375, 91] width 34 height 20
click at [372, 123] on div "button" at bounding box center [380, 124] width 17 height 8
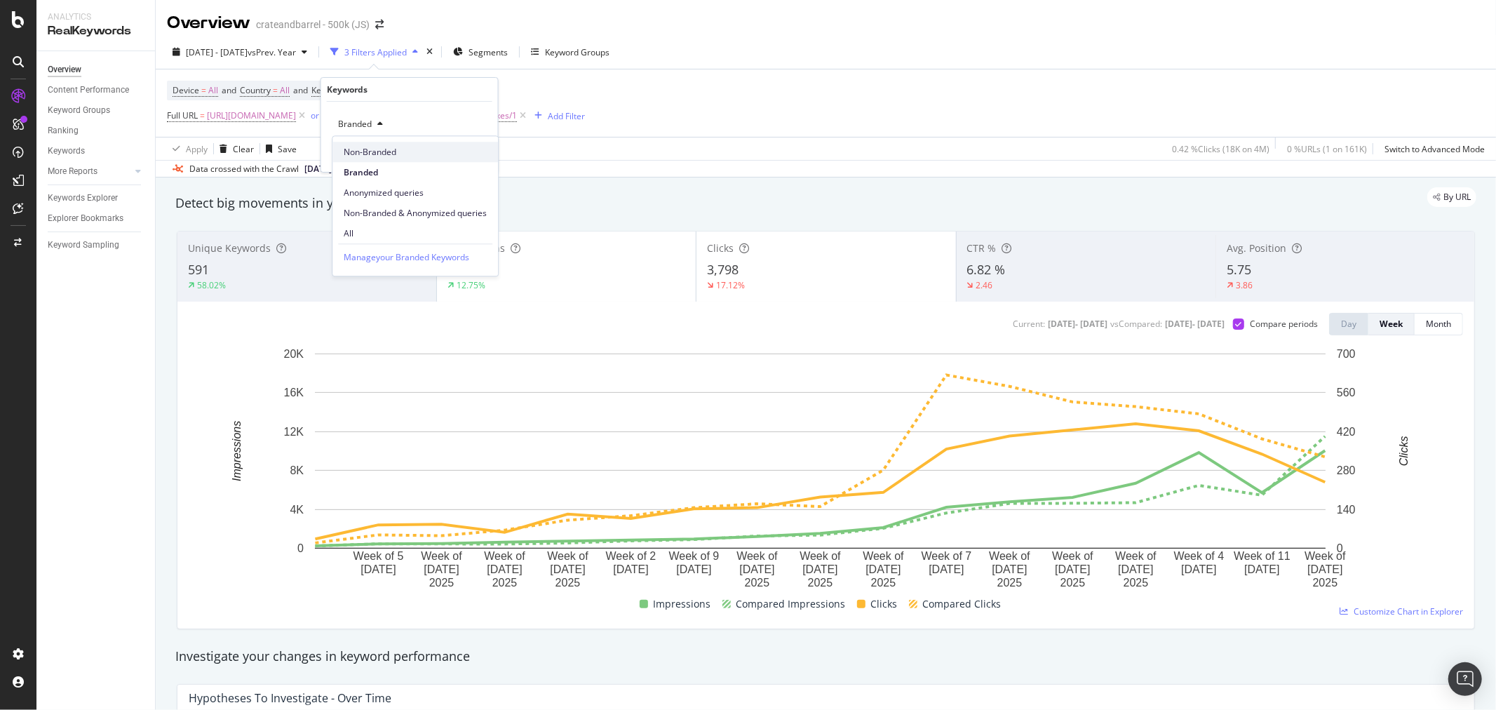
click at [368, 150] on span "Non-Branded" at bounding box center [415, 152] width 143 height 13
click at [473, 153] on div "Apply" at bounding box center [476, 154] width 22 height 12
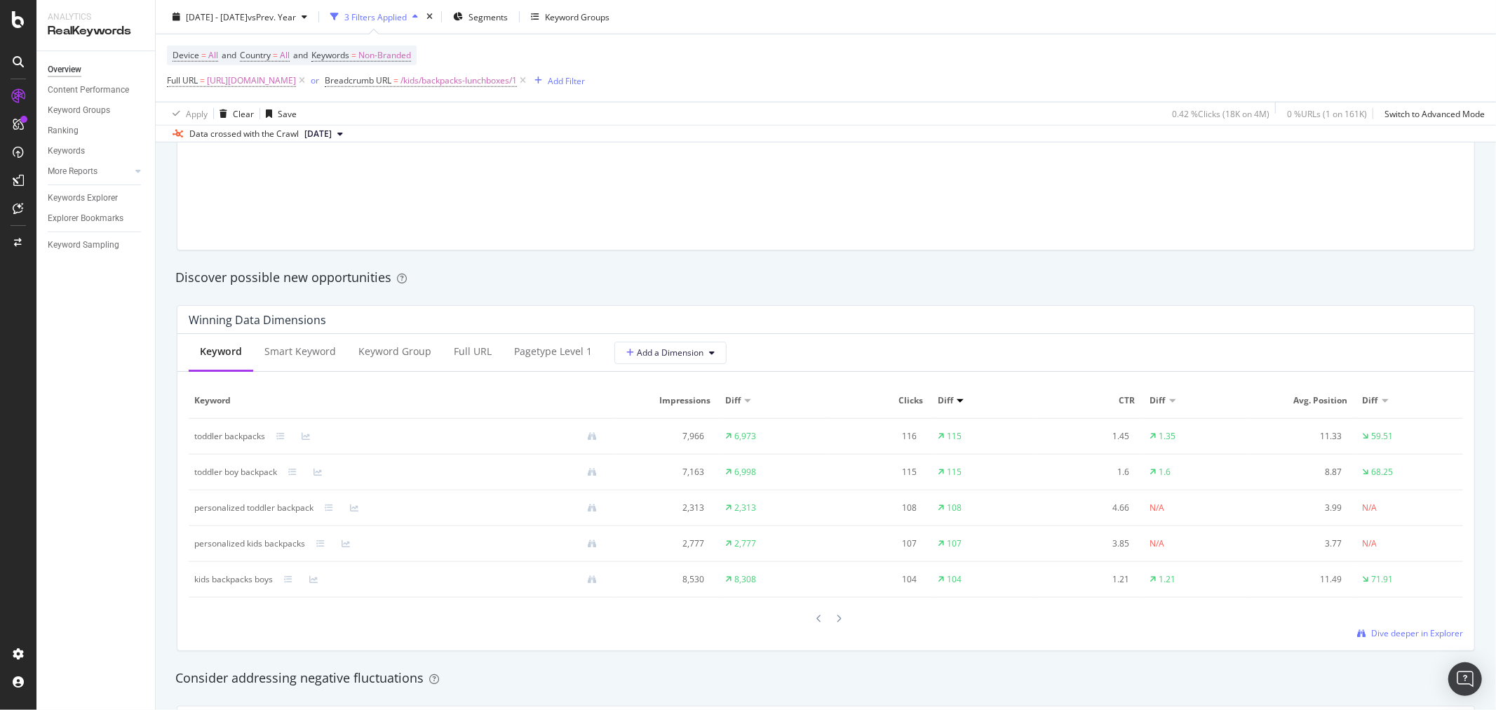
scroll to position [1246, 0]
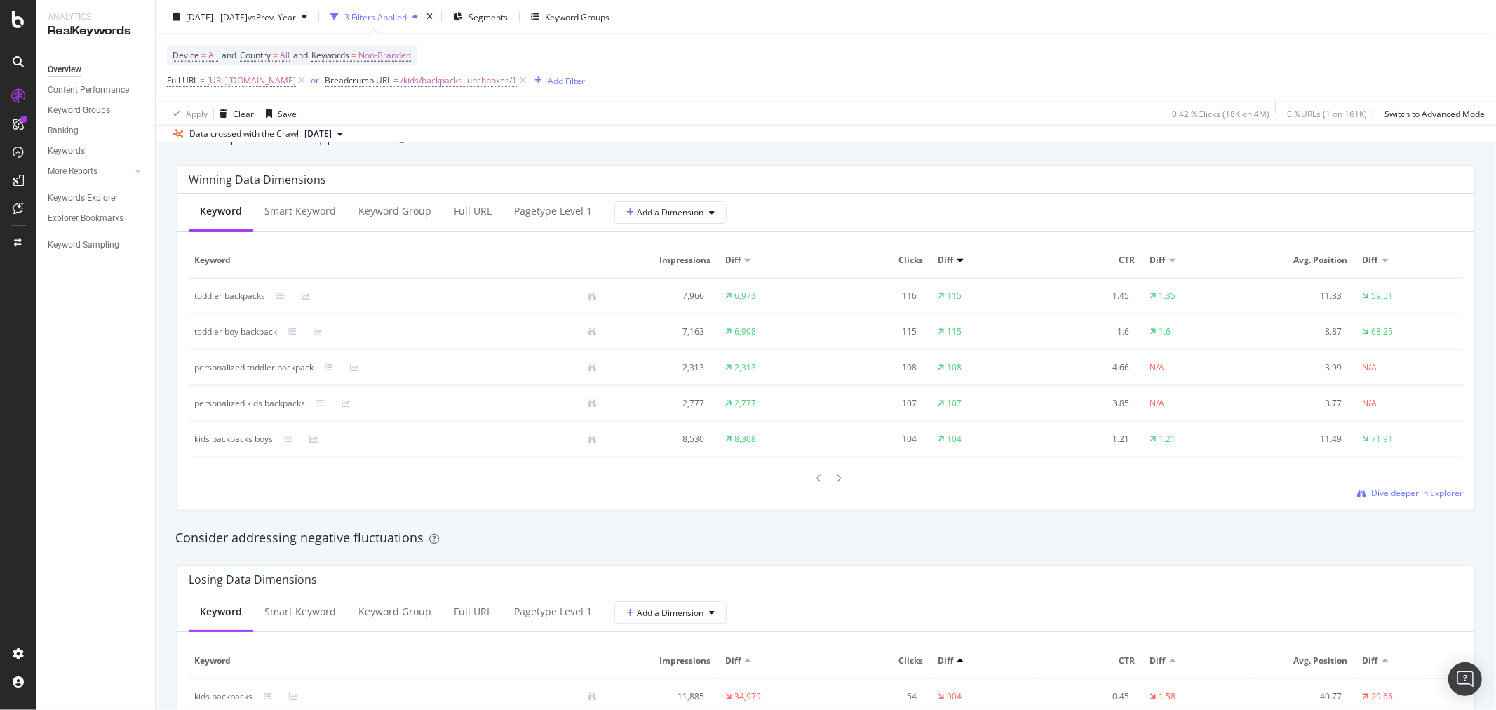
click at [1382, 259] on div at bounding box center [1385, 260] width 7 height 4
click at [1382, 261] on div at bounding box center [1385, 261] width 7 height 4
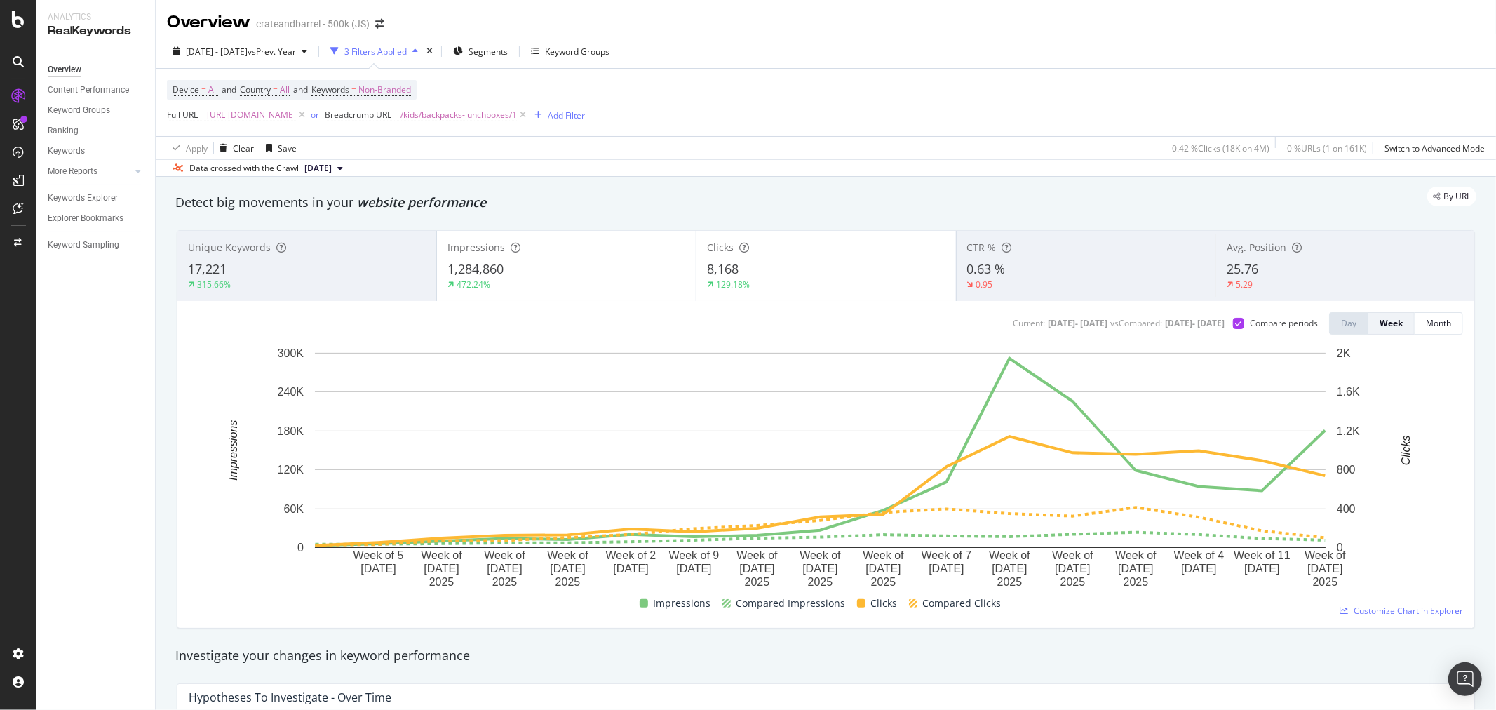
scroll to position [0, 0]
click at [395, 92] on span "Non-Branded" at bounding box center [384, 91] width 53 height 20
click at [384, 123] on span "Non-Branded" at bounding box center [361, 124] width 58 height 12
click at [376, 240] on div "All" at bounding box center [415, 233] width 166 height 20
click at [481, 147] on button "Apply" at bounding box center [466, 154] width 41 height 14
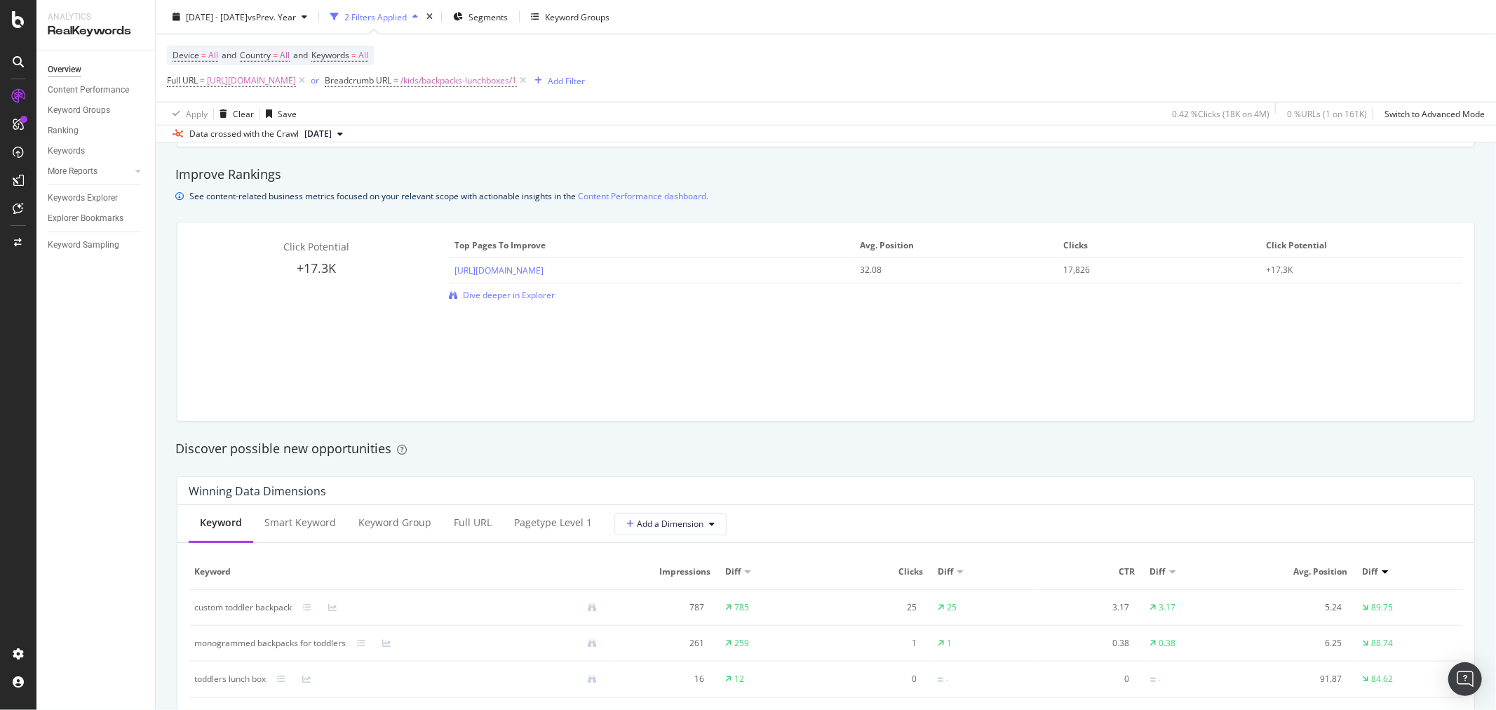
scroll to position [1168, 0]
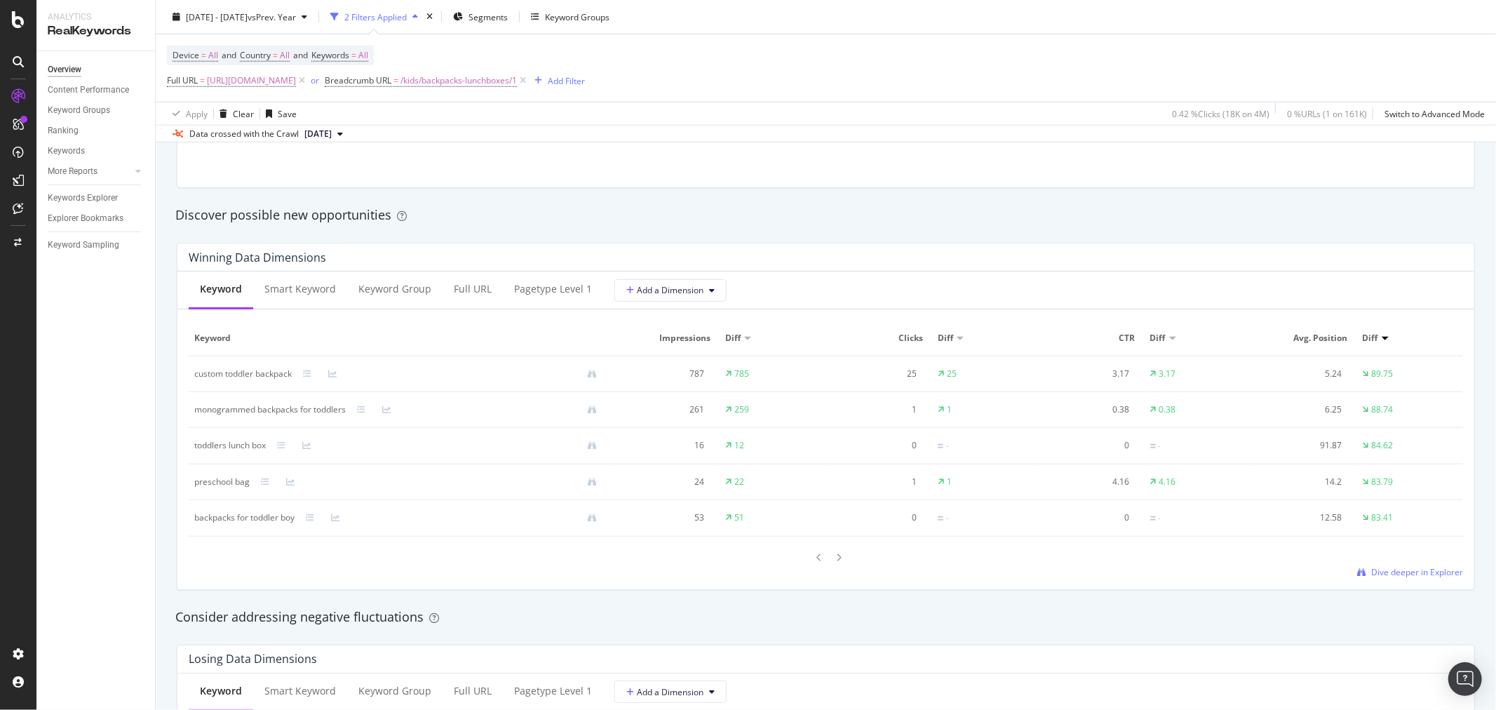
click at [1382, 340] on div at bounding box center [1385, 339] width 7 height 4
click at [1382, 339] on div at bounding box center [1385, 339] width 7 height 4
click at [1372, 337] on div "Diff" at bounding box center [1410, 338] width 95 height 13
click at [1382, 339] on div at bounding box center [1385, 339] width 7 height 4
click at [1382, 340] on div at bounding box center [1385, 339] width 7 height 4
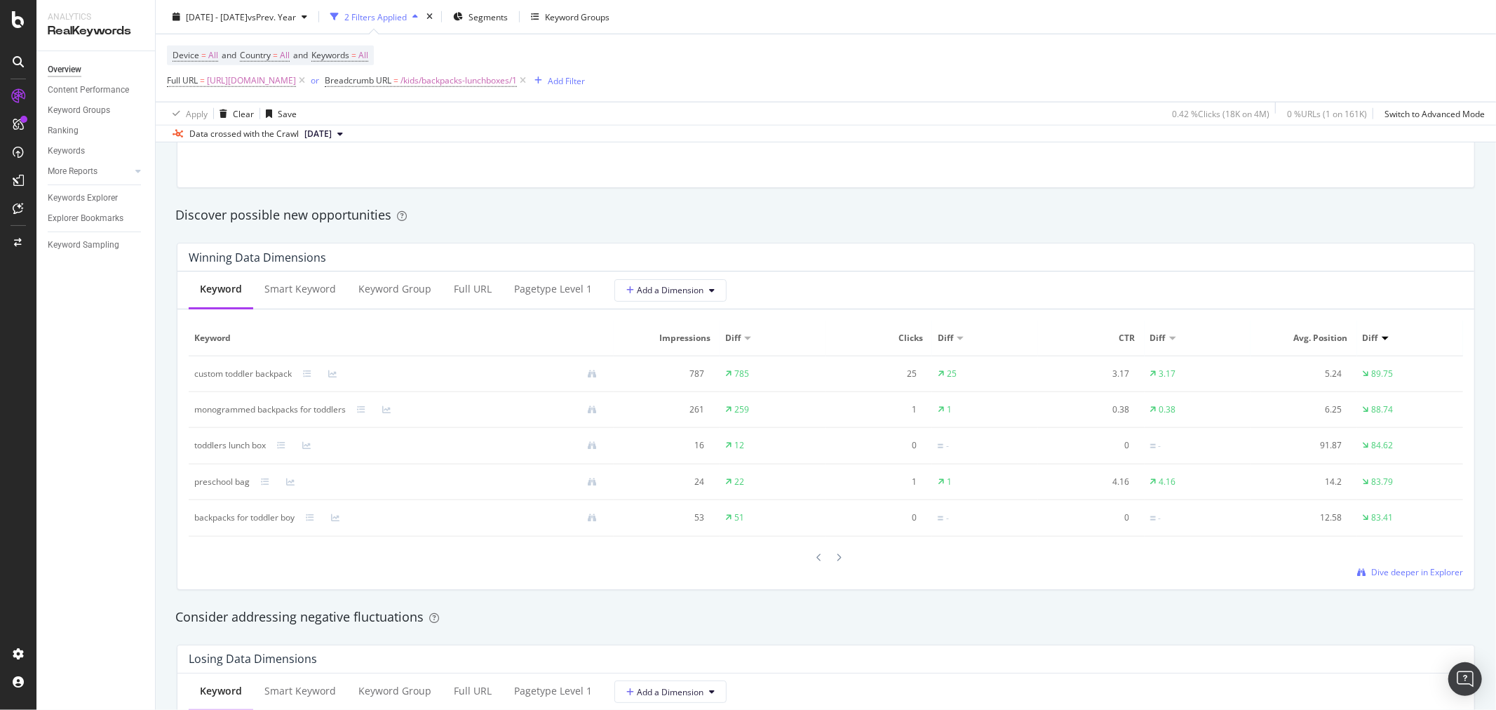
click at [1312, 338] on span "Avg. Position" at bounding box center [1301, 338] width 91 height 13
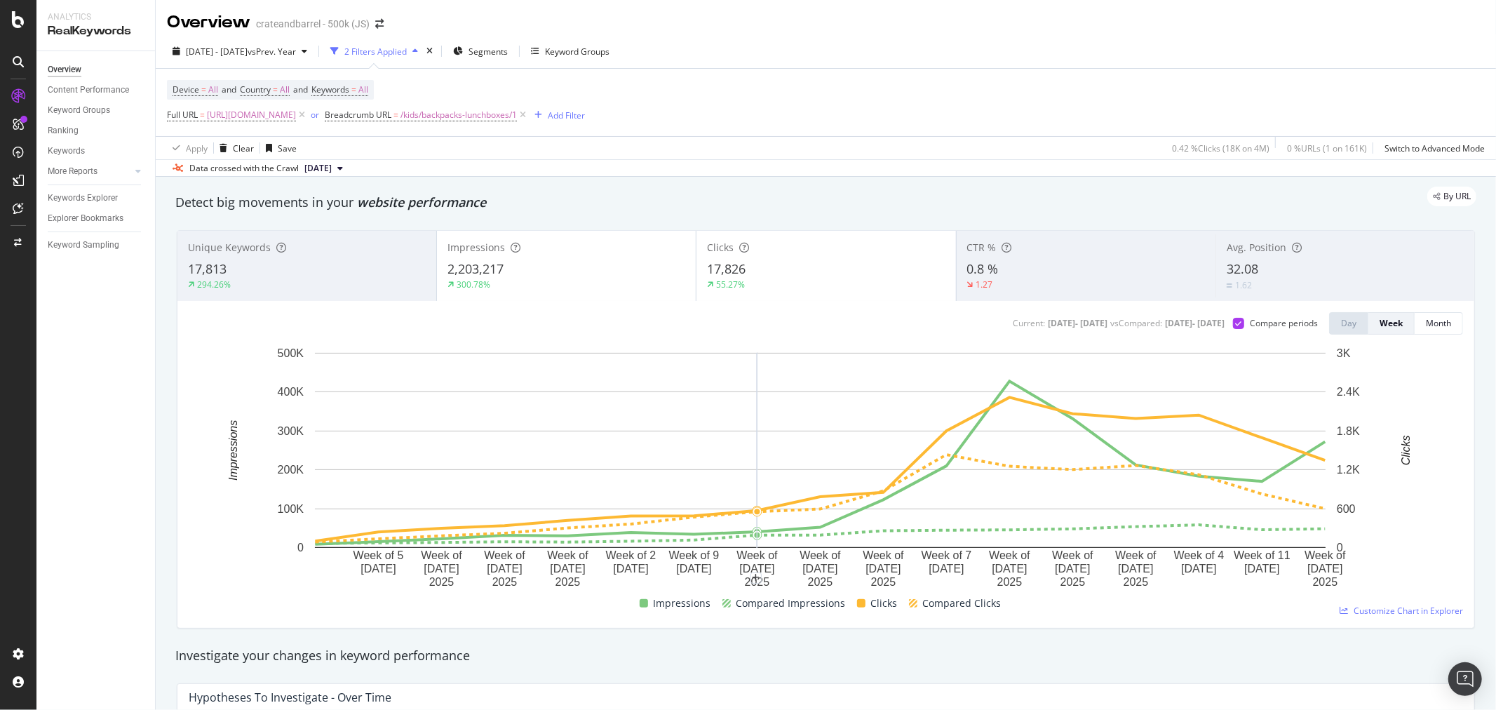
scroll to position [0, 0]
